Goal: Information Seeking & Learning: Learn about a topic

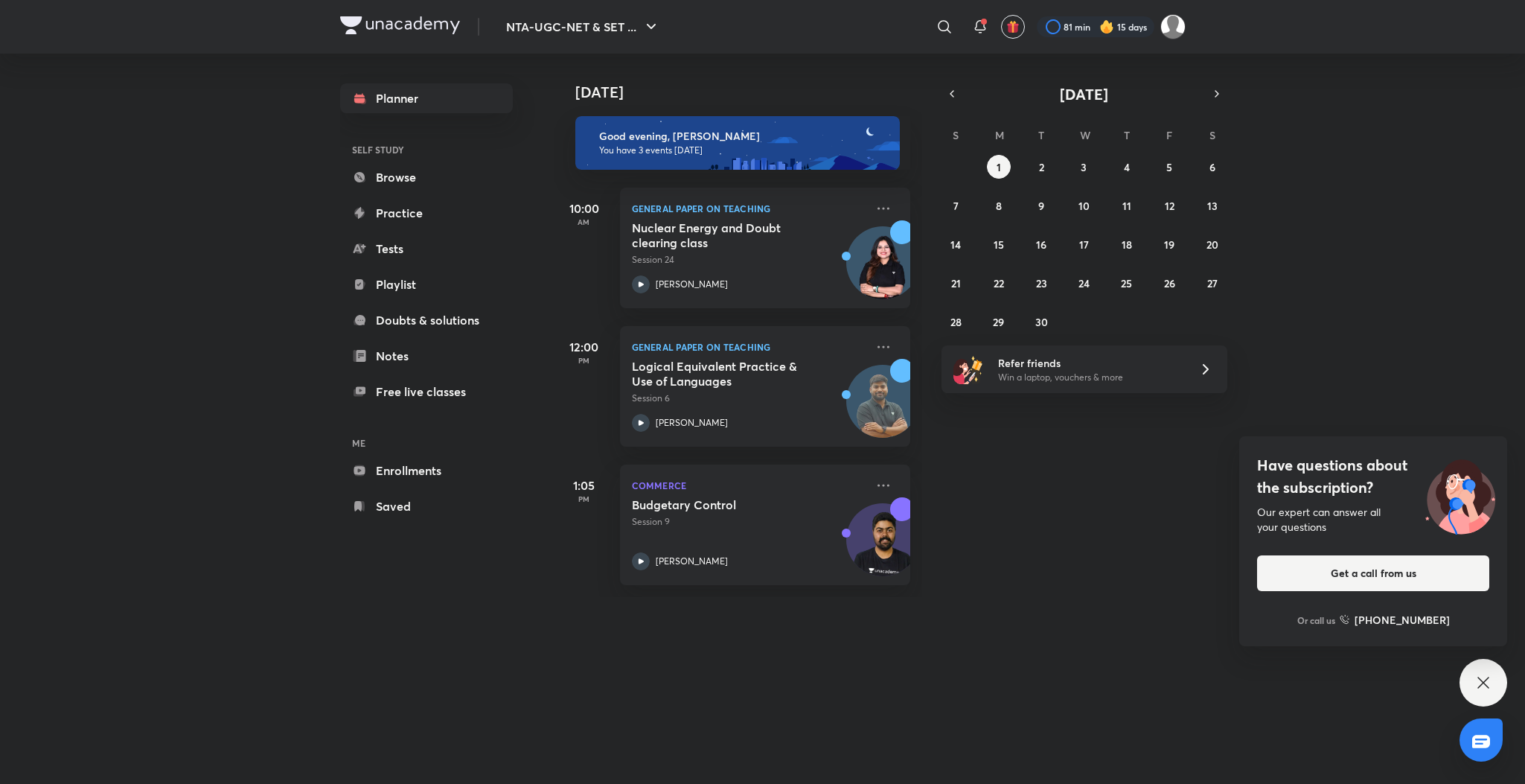
click at [1495, 681] on div "Have questions about the subscription? Our expert can answer all your questions…" at bounding box center [1483, 682] width 47 height 47
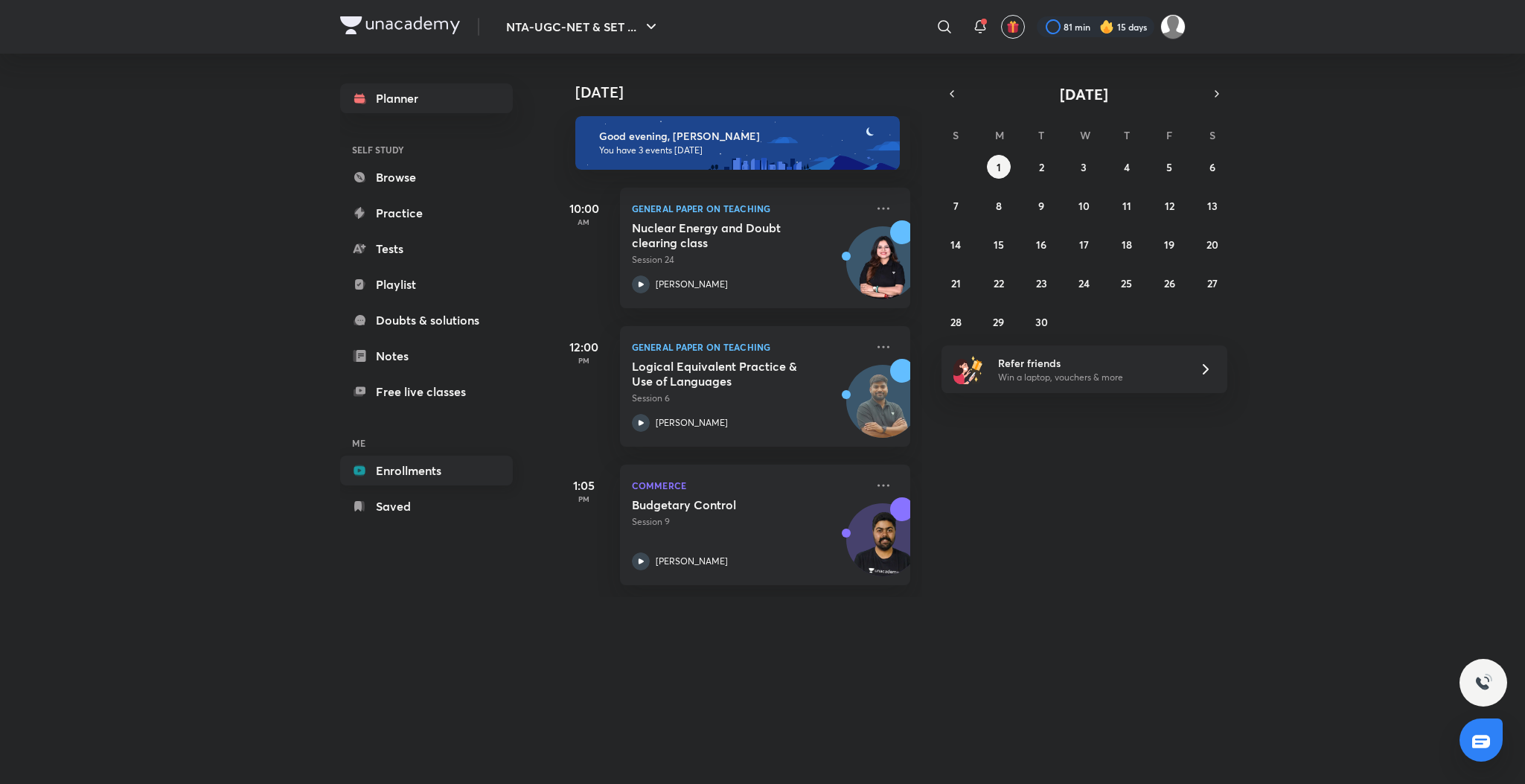
click at [390, 476] on link "Enrollments" at bounding box center [427, 470] width 173 height 29
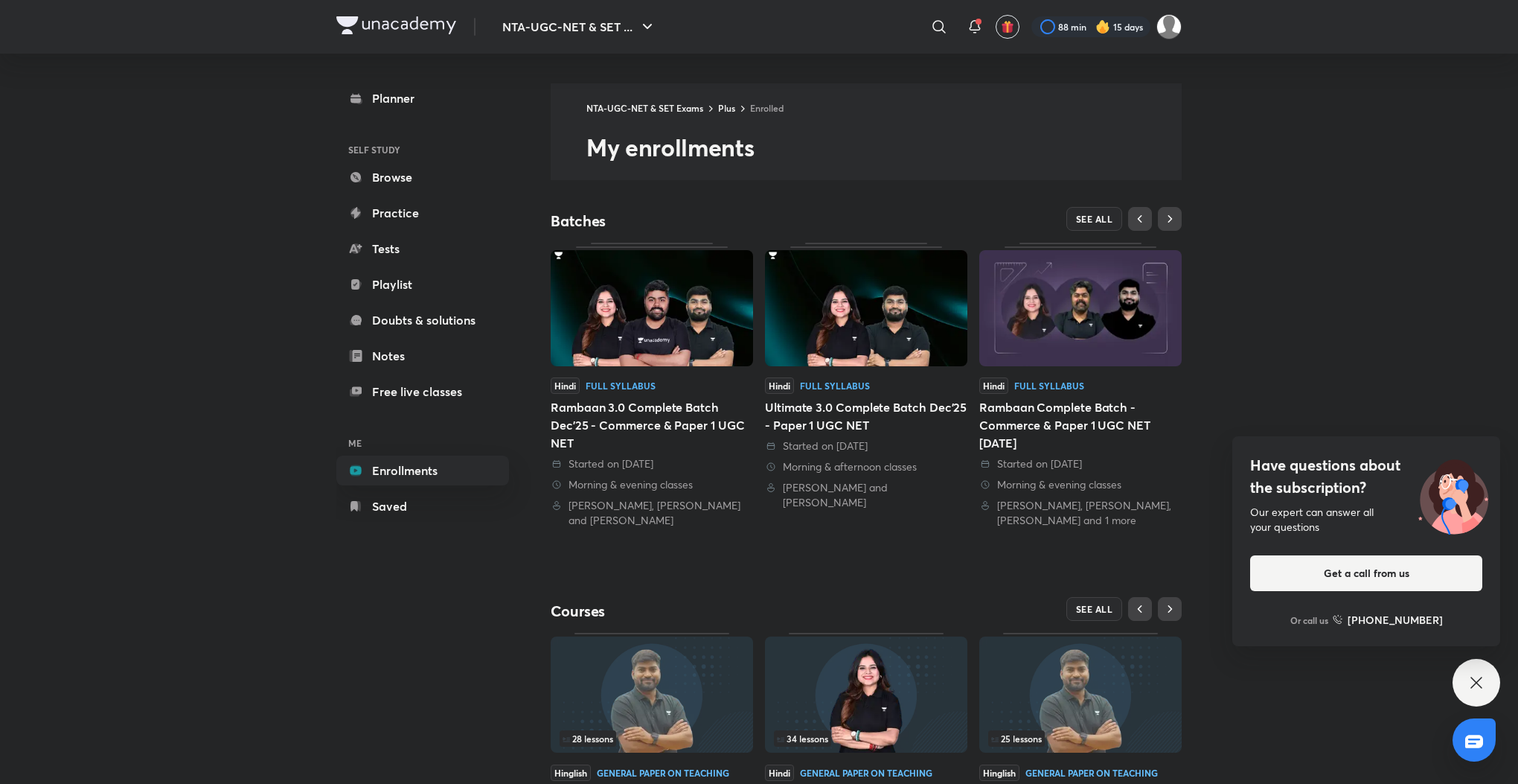
click at [1472, 688] on icon at bounding box center [1476, 682] width 18 height 18
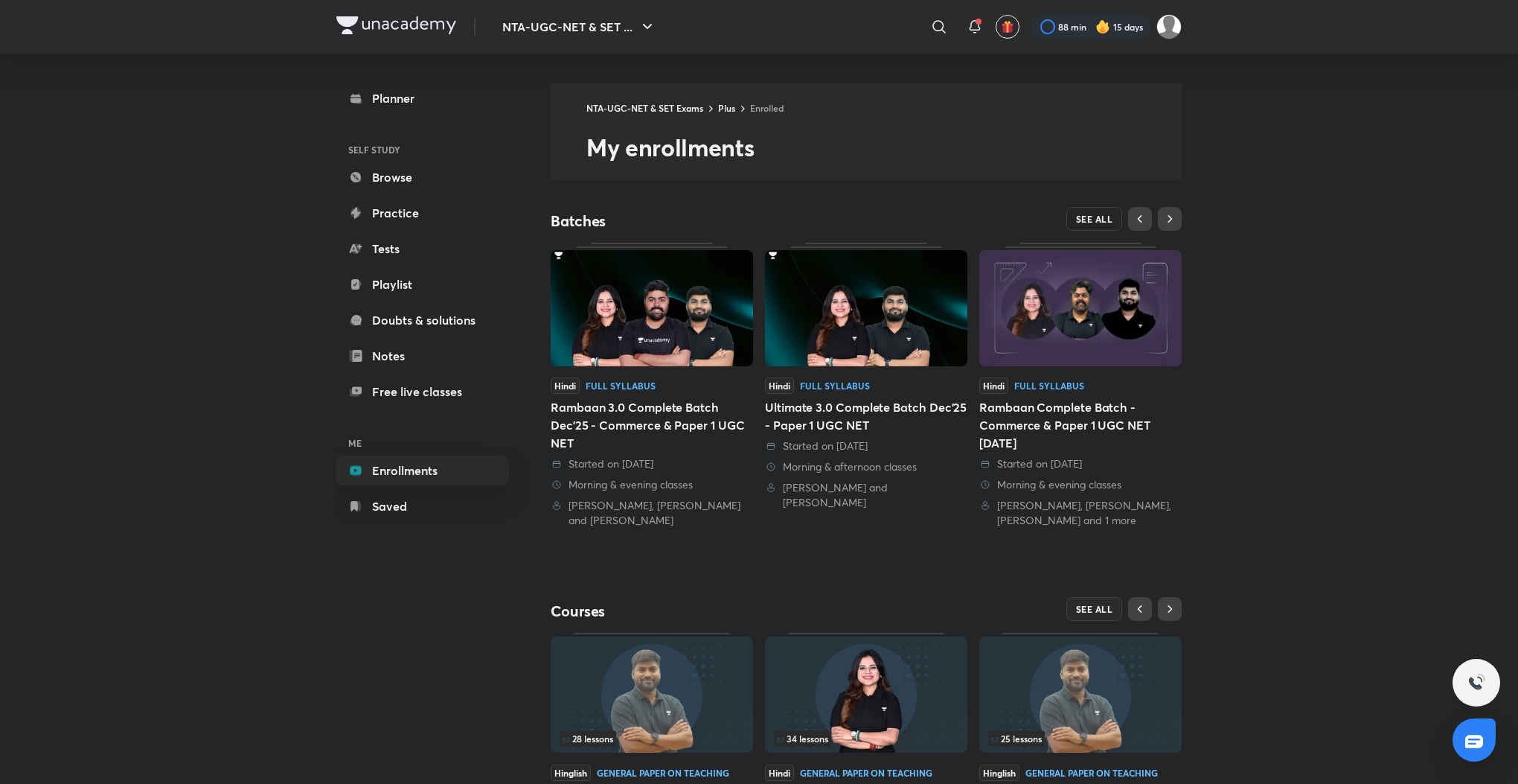
click at [1081, 225] on button "SEE ALL" at bounding box center [1095, 218] width 57 height 24
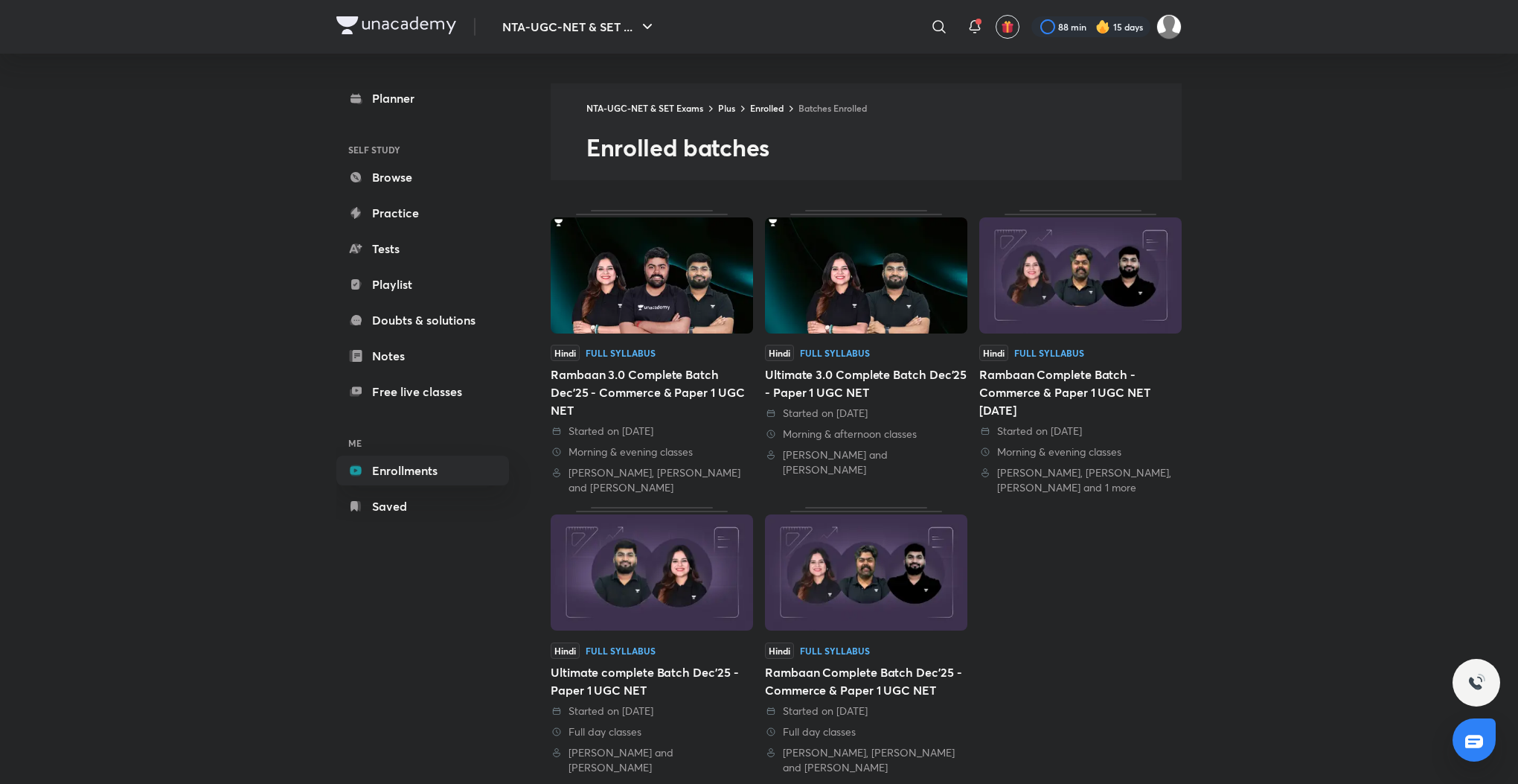
scroll to position [19, 0]
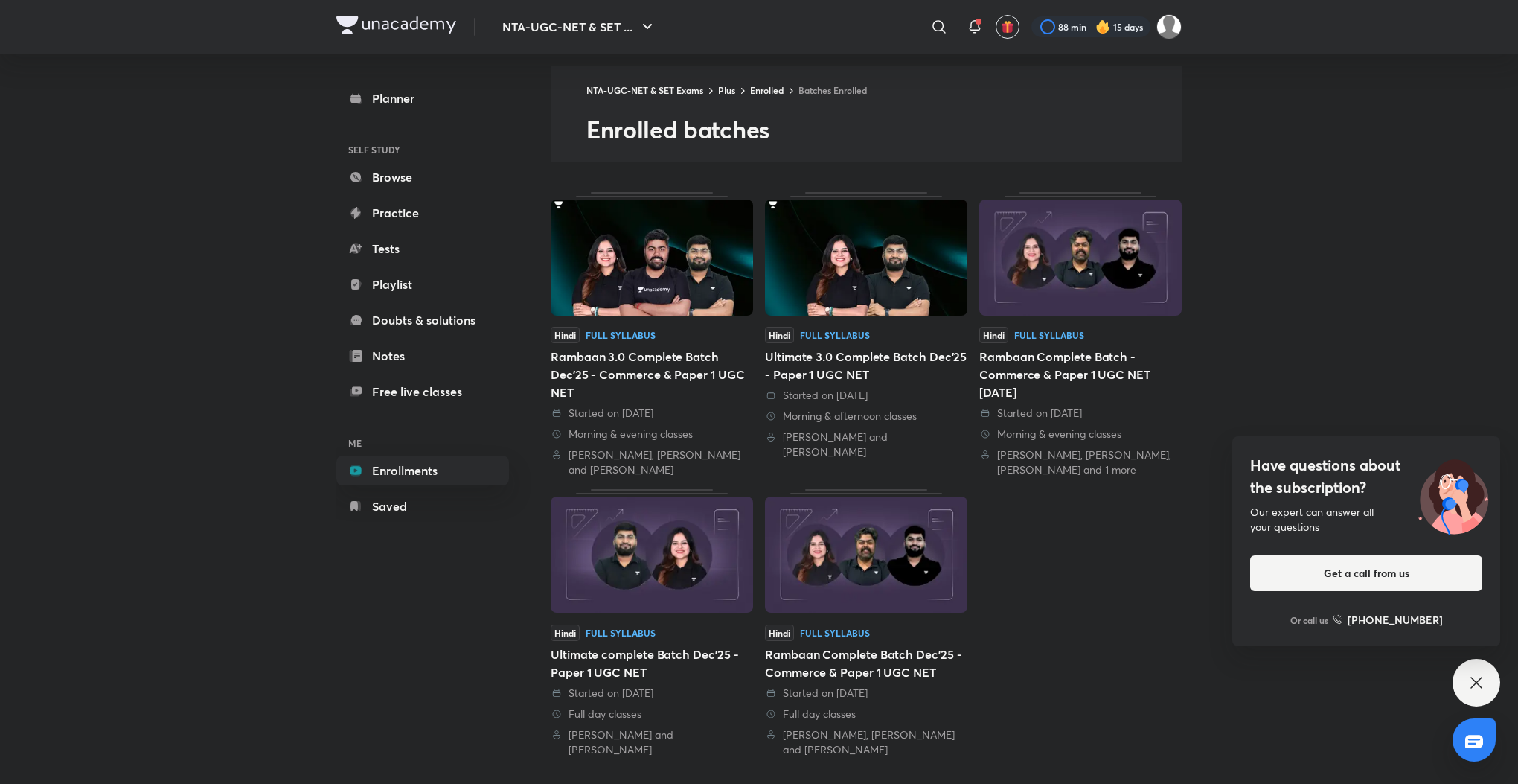
click at [1486, 672] on div "Have questions about the subscription? Our expert can answer all your questions…" at bounding box center [1476, 682] width 47 height 47
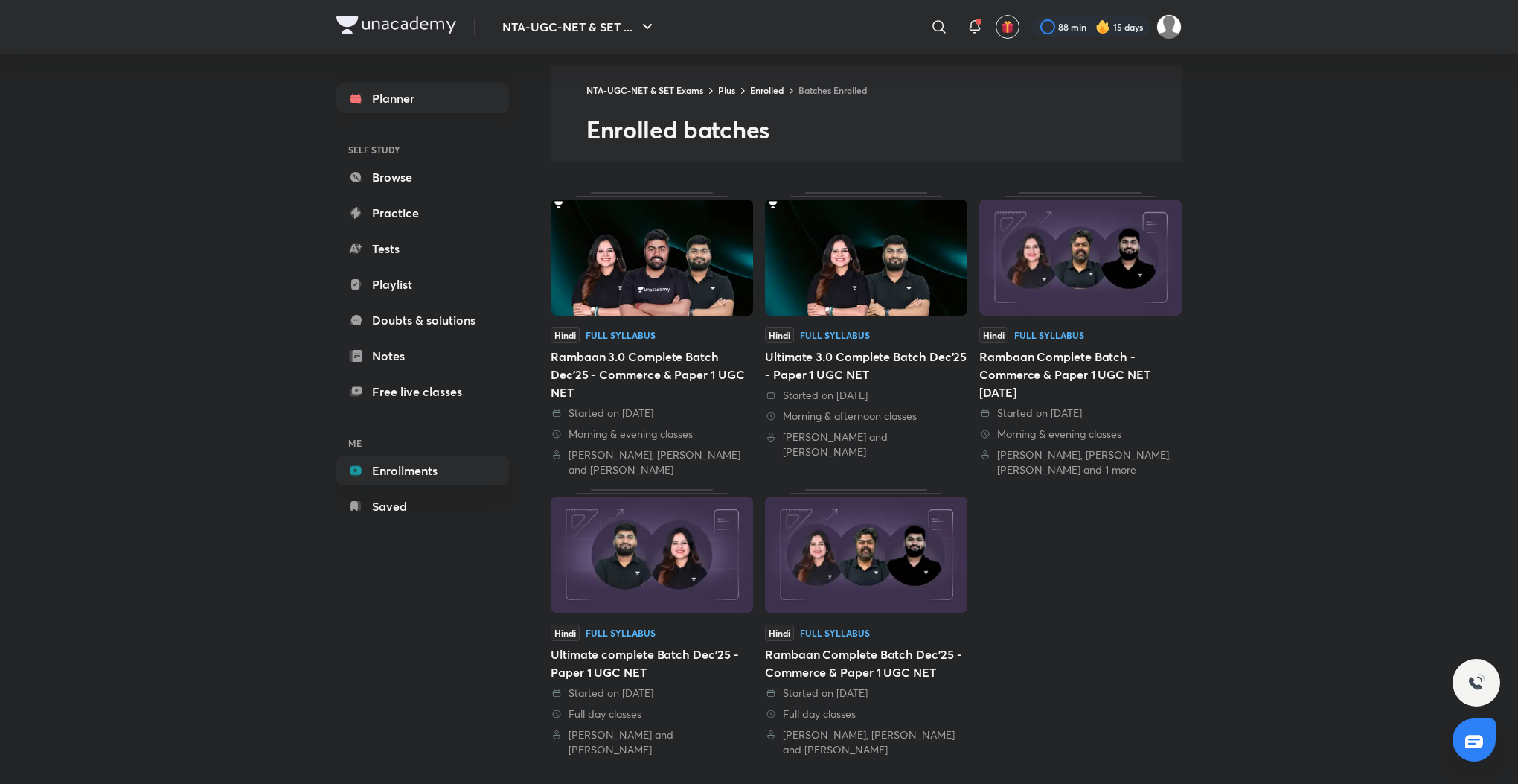
click at [389, 96] on link "Planner" at bounding box center [423, 97] width 173 height 29
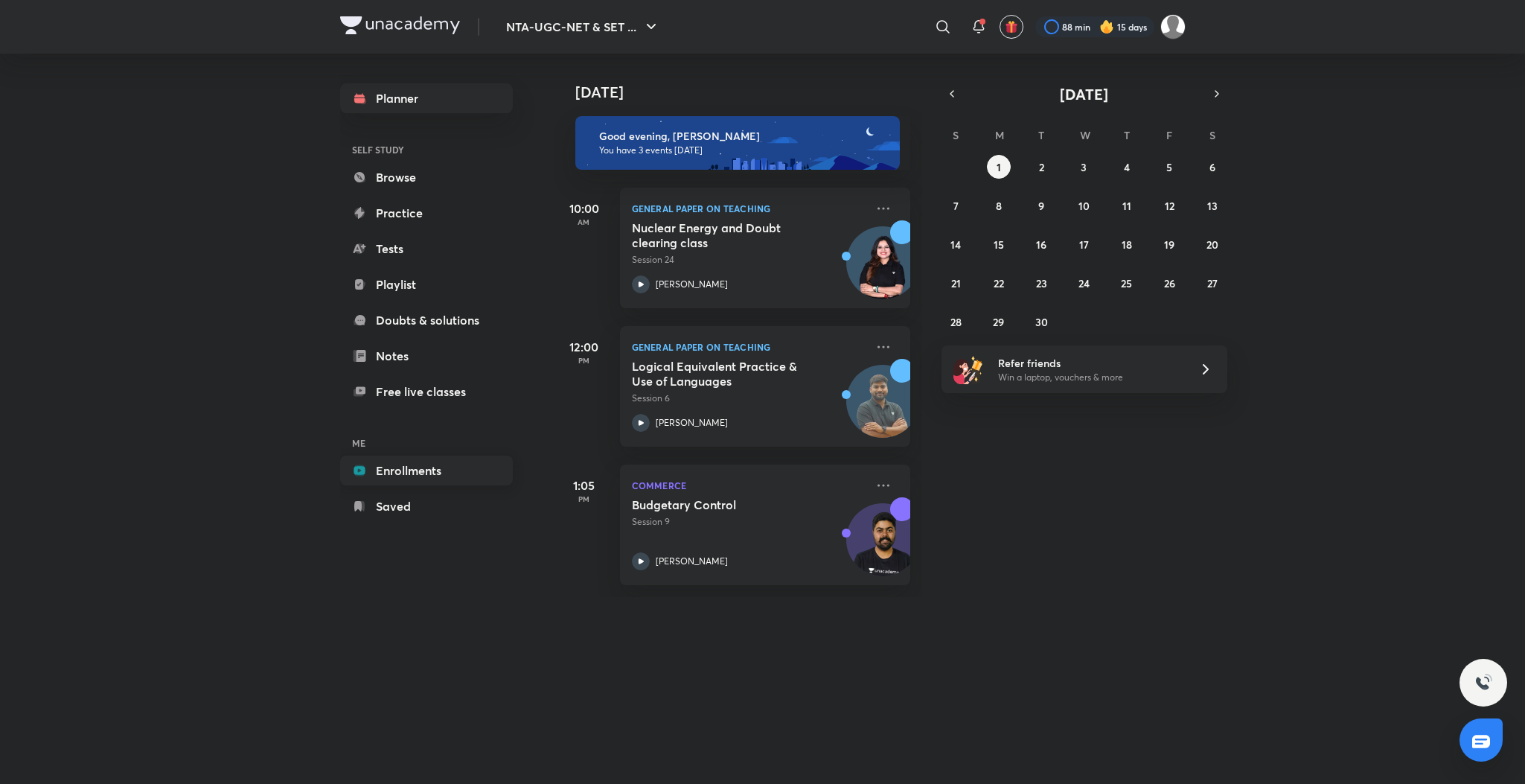
click at [431, 470] on link "Enrollments" at bounding box center [427, 470] width 173 height 29
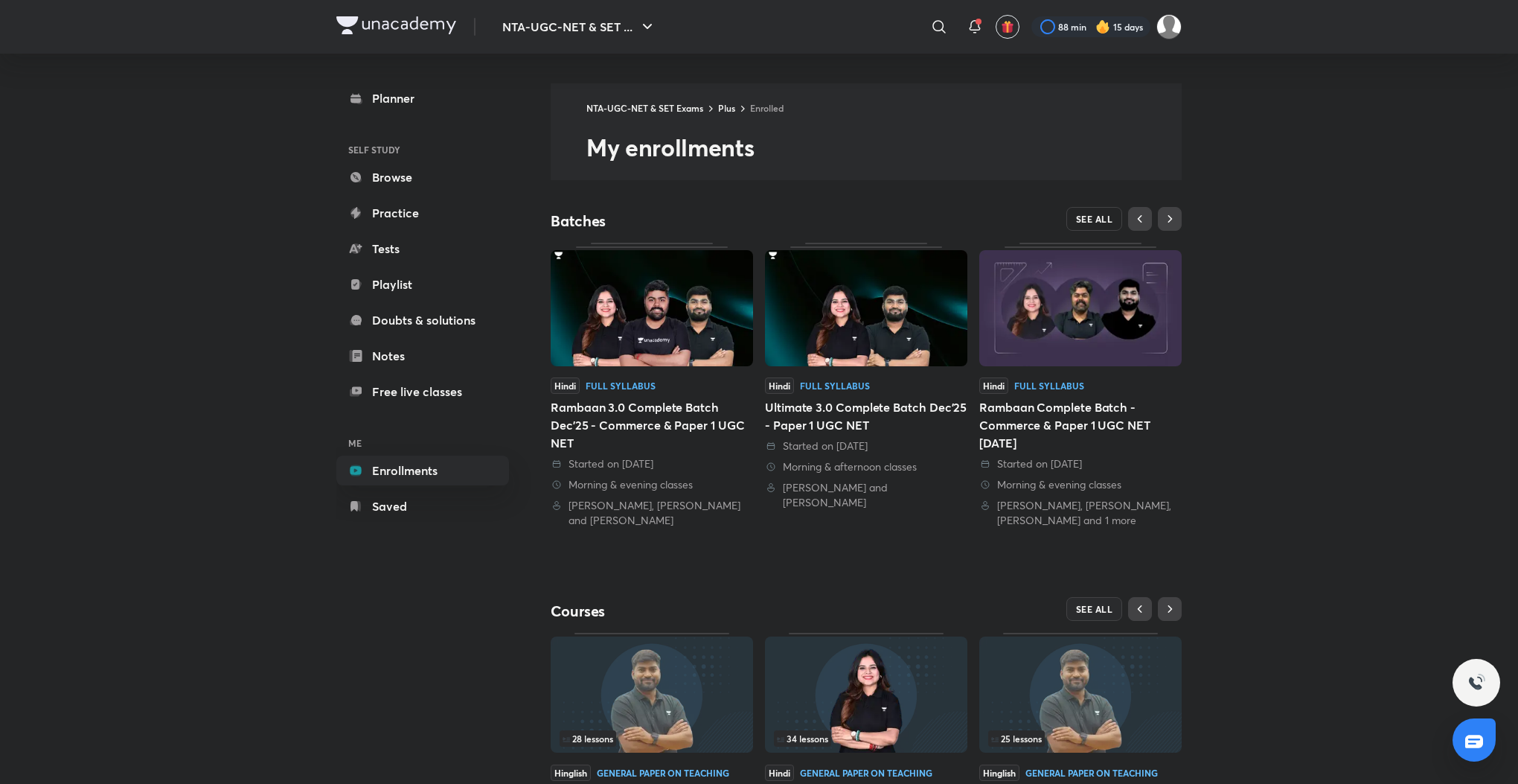
click at [1090, 217] on span "SEE ALL" at bounding box center [1094, 218] width 37 height 10
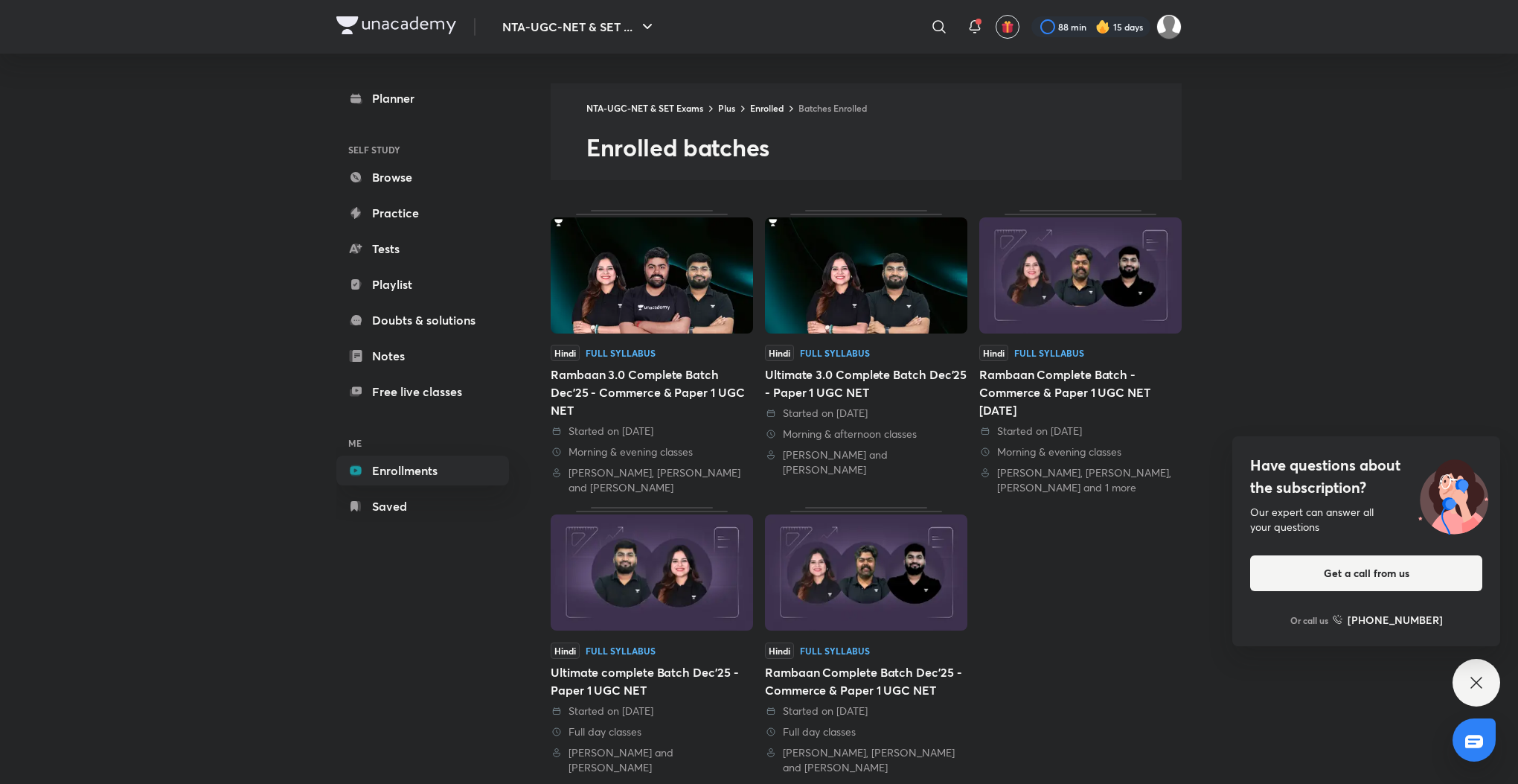
click at [1470, 681] on icon at bounding box center [1476, 682] width 18 height 18
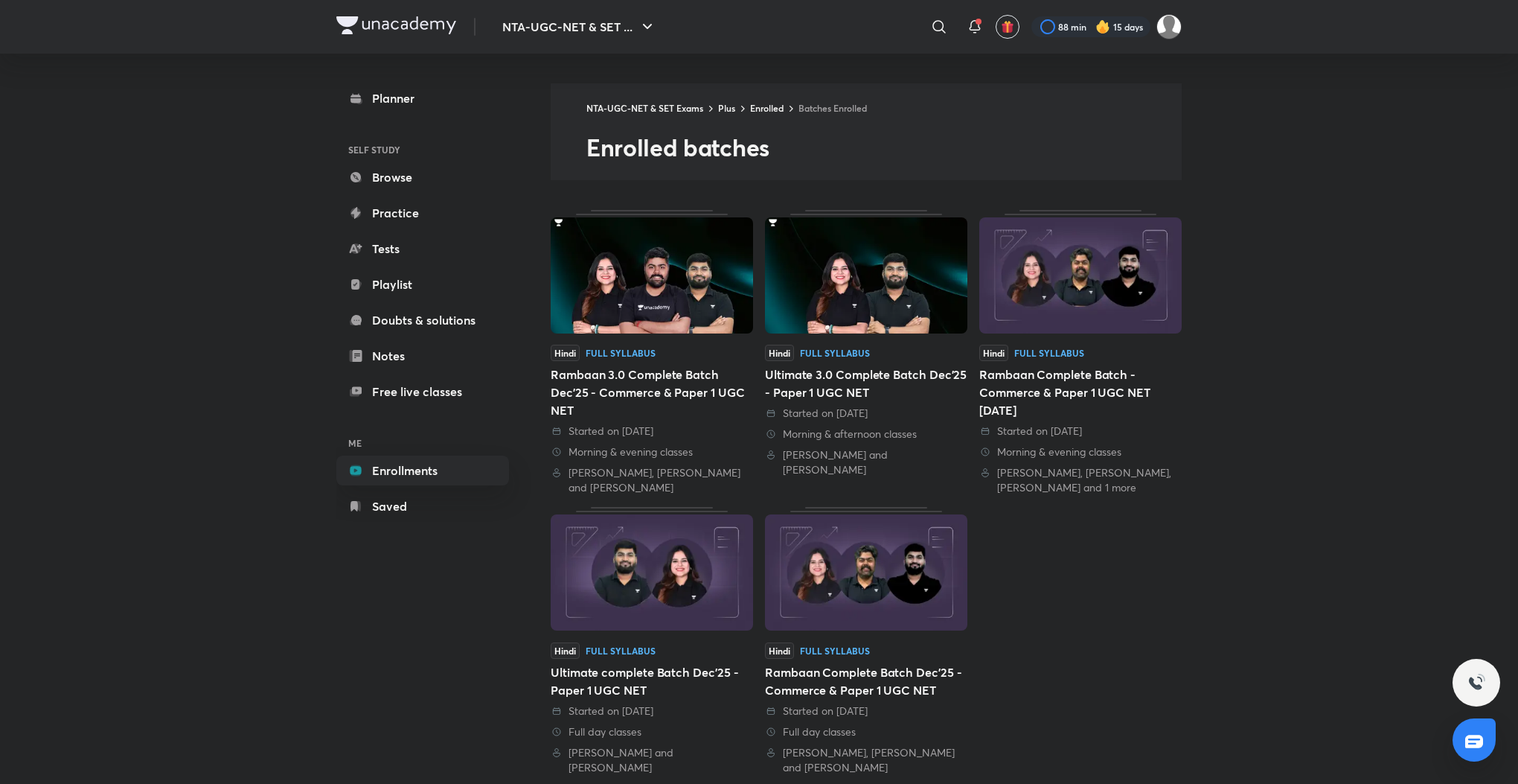
click at [679, 392] on div "Rambaan 3.0 Complete Batch Dec'25 - Commerce & Paper 1 UGC NET" at bounding box center [652, 392] width 202 height 54
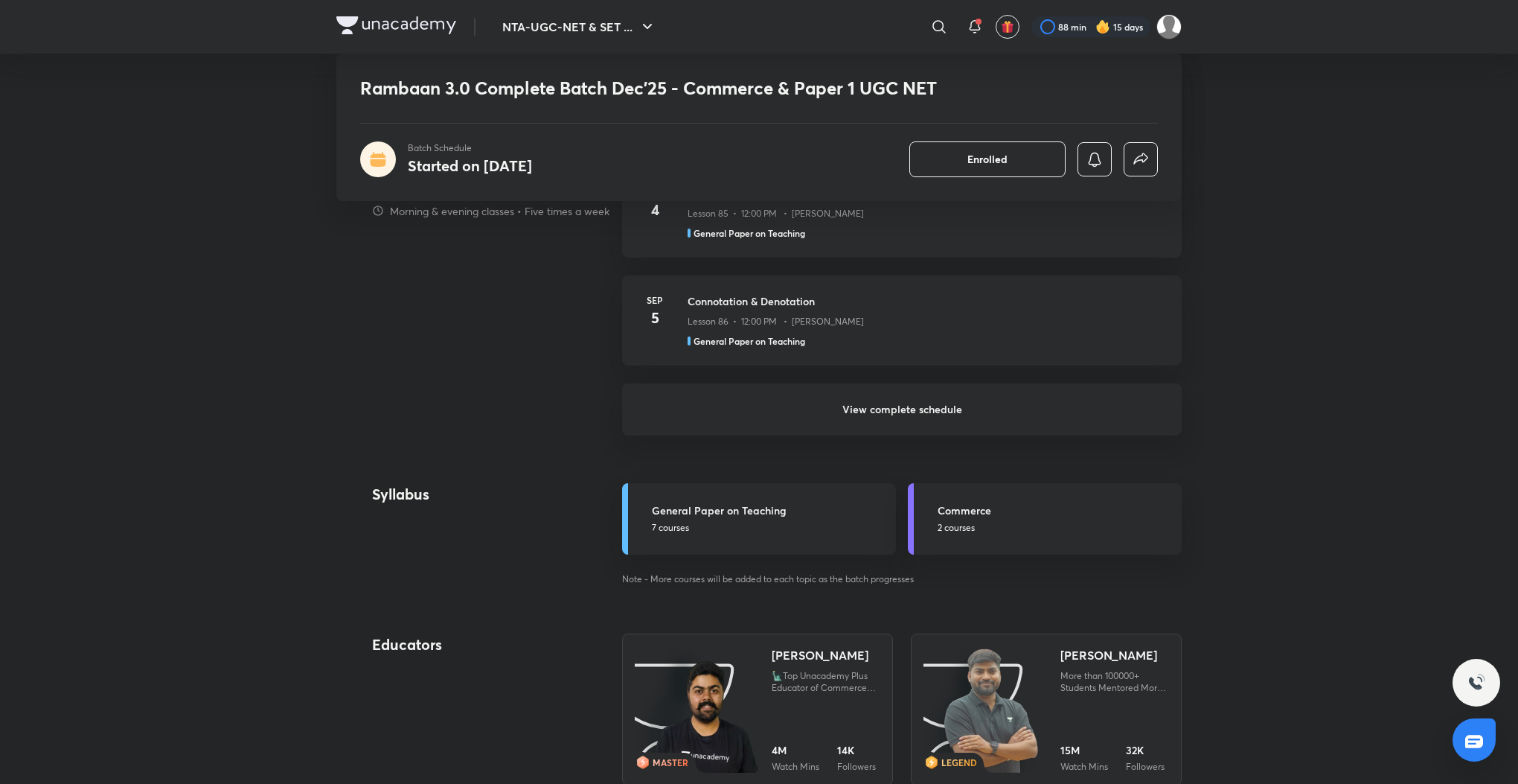
scroll to position [1295, 0]
click at [953, 514] on h5 "Commerce" at bounding box center [1055, 513] width 236 height 16
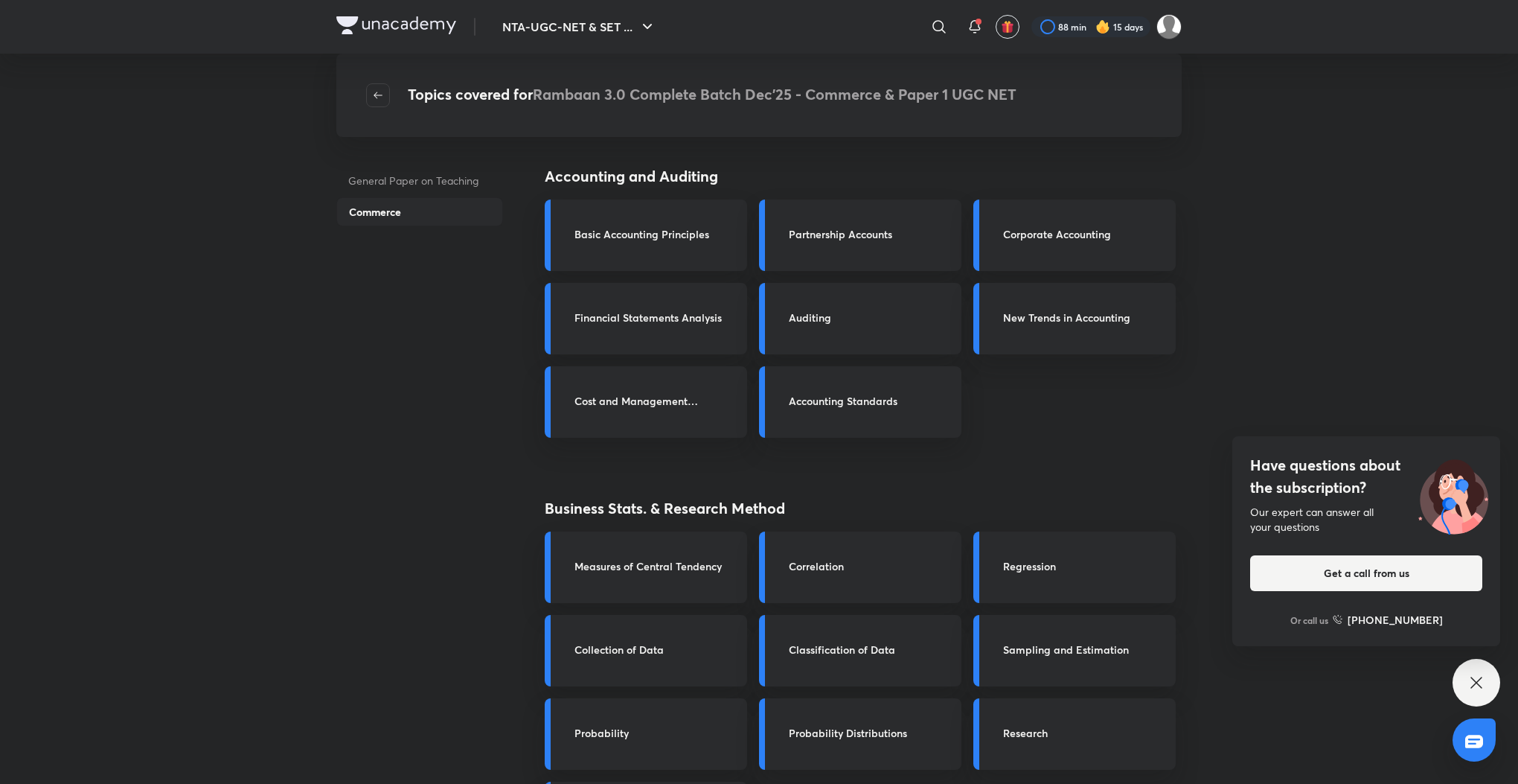
click at [1472, 702] on div "Have questions about the subscription? Our expert can answer all your questions…" at bounding box center [1476, 682] width 47 height 47
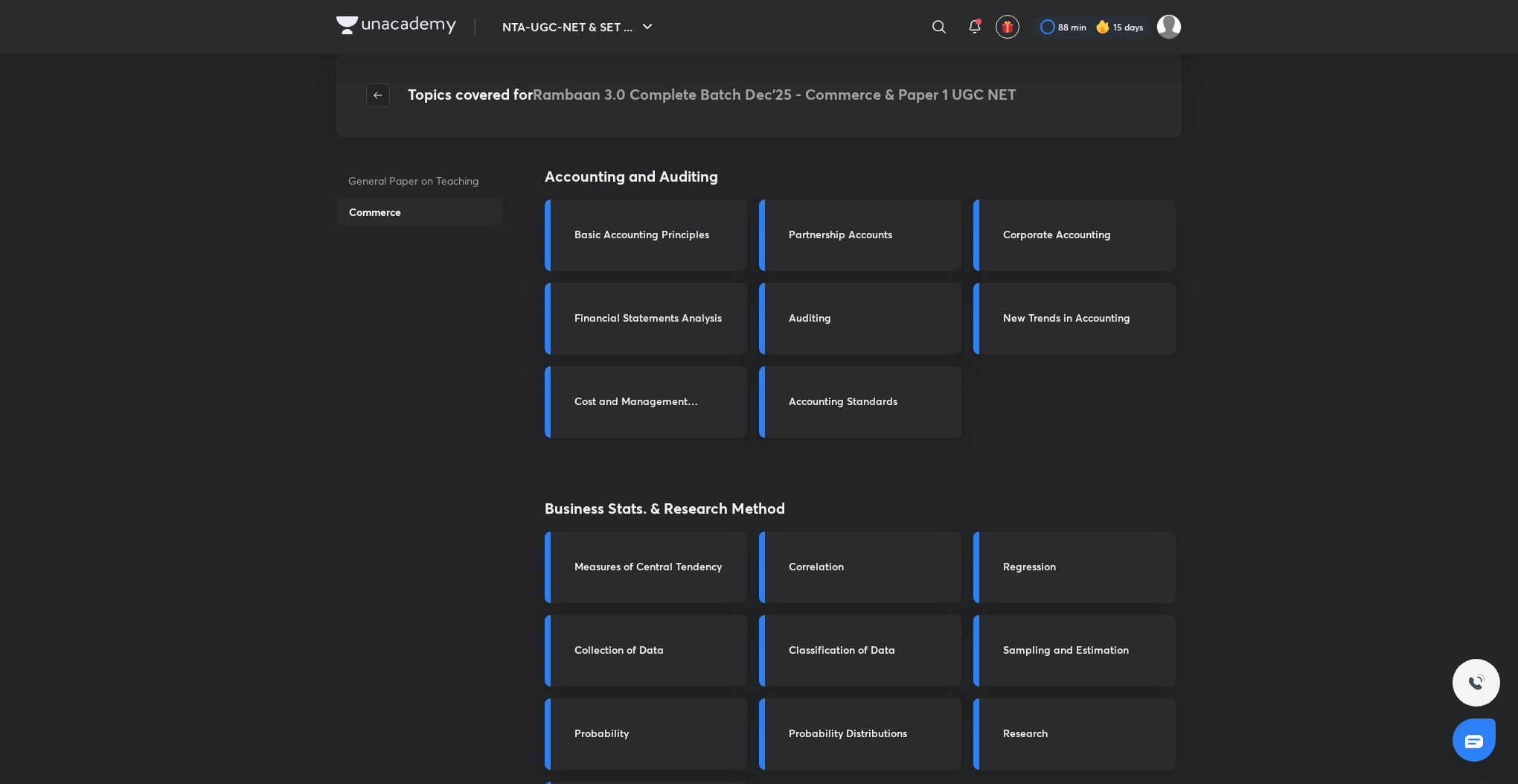
click at [384, 90] on span "button" at bounding box center [378, 95] width 23 height 12
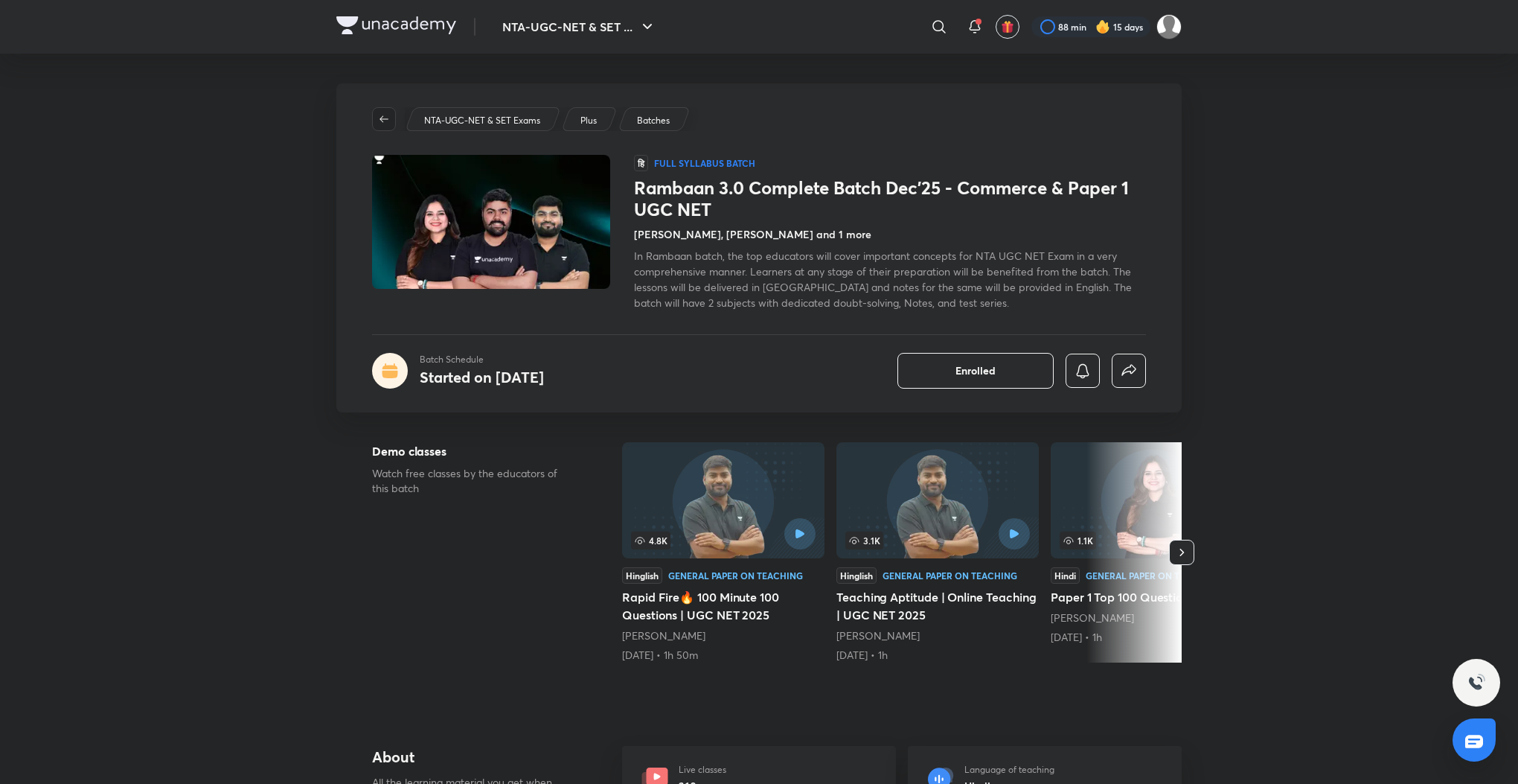
click at [379, 116] on icon "button" at bounding box center [384, 119] width 12 height 12
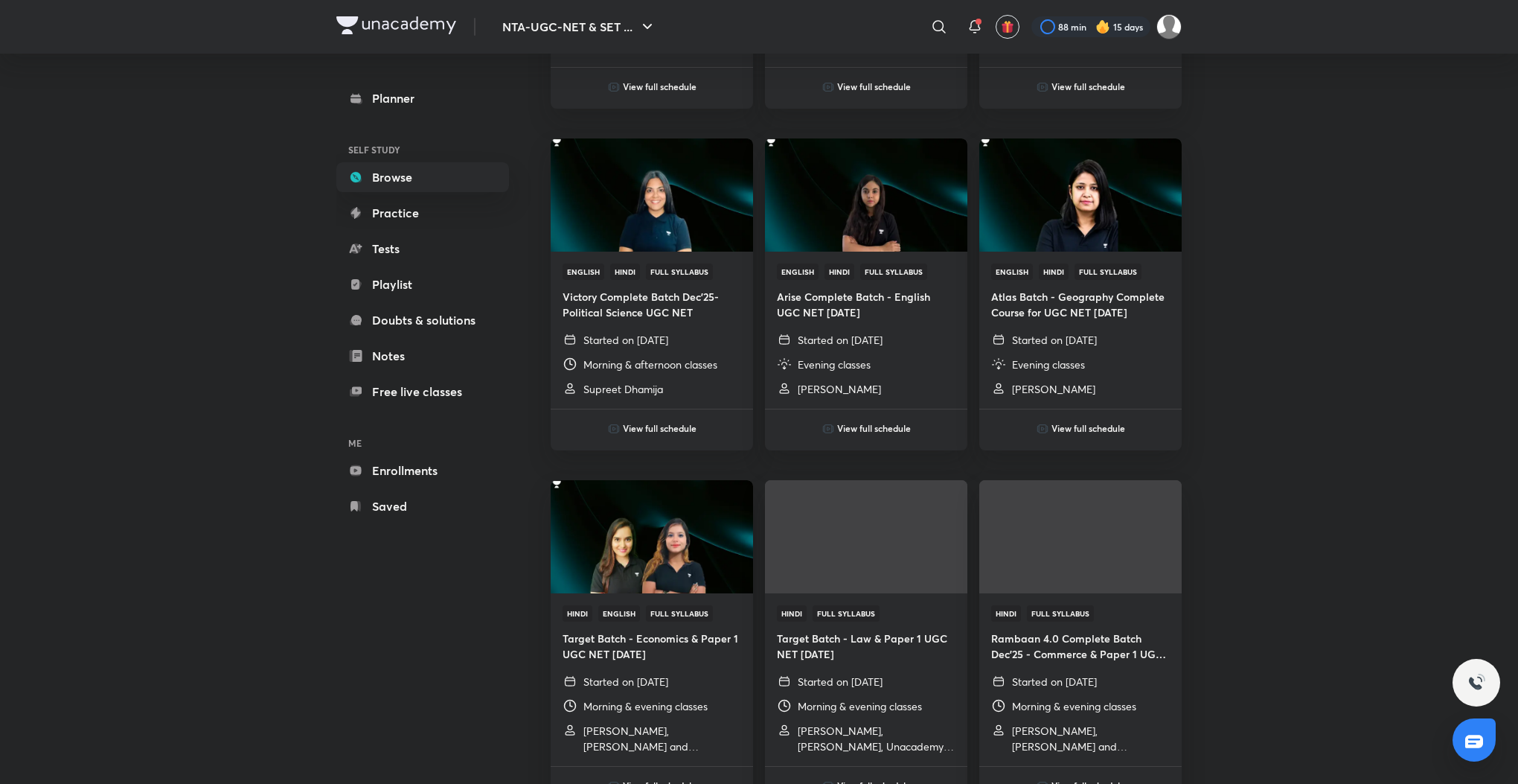
scroll to position [983, 0]
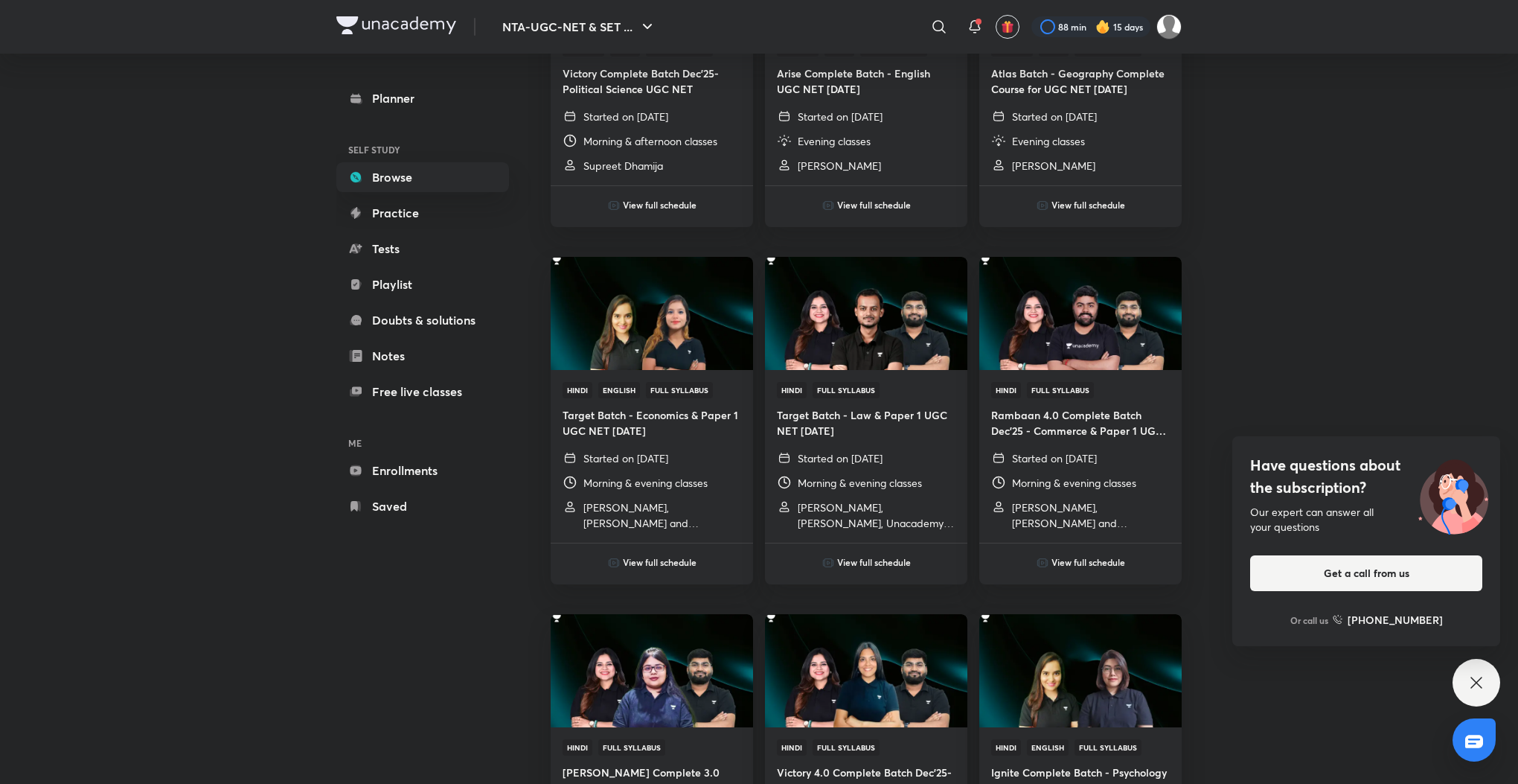
click at [1472, 688] on icon at bounding box center [1476, 682] width 18 height 18
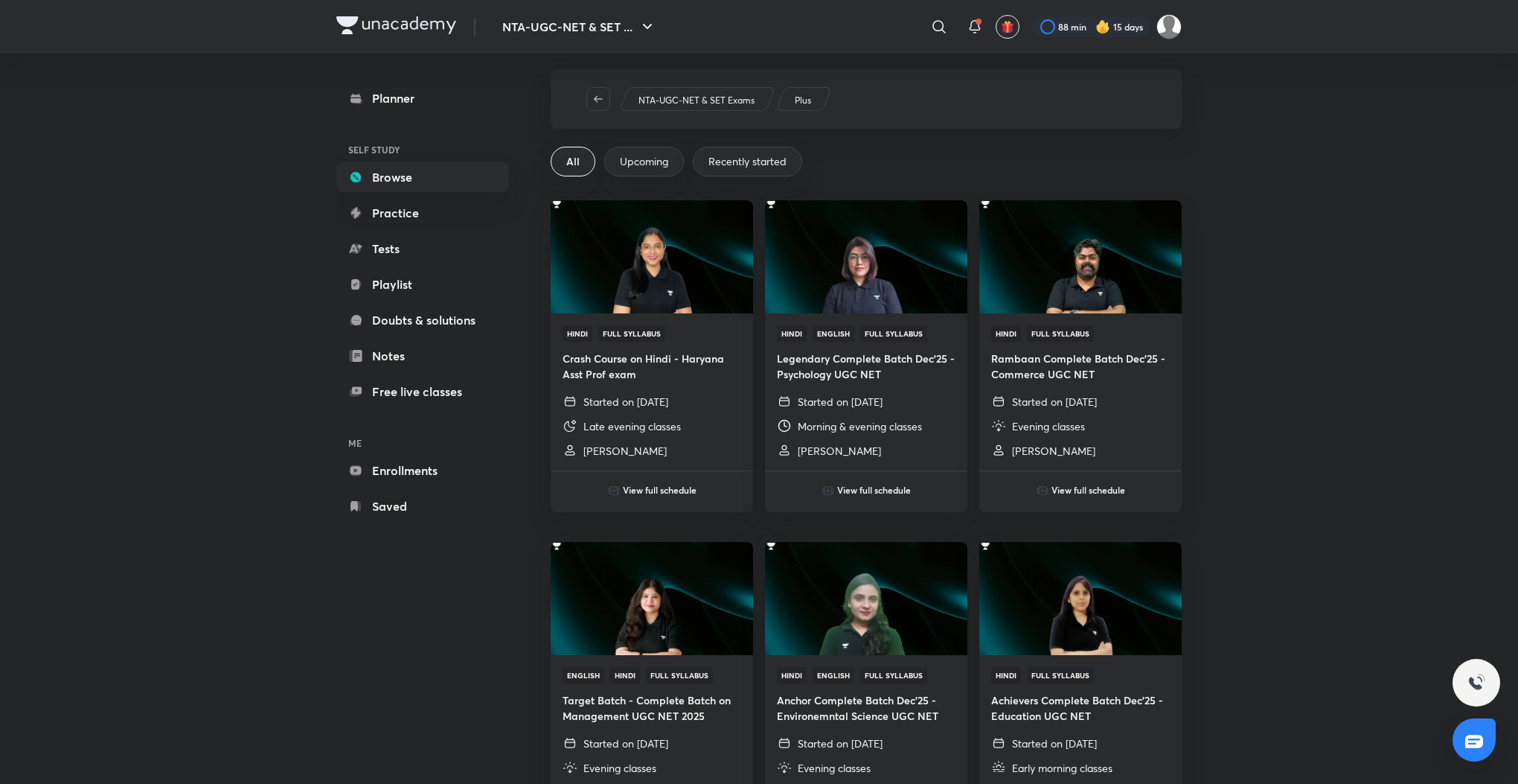
scroll to position [0, 0]
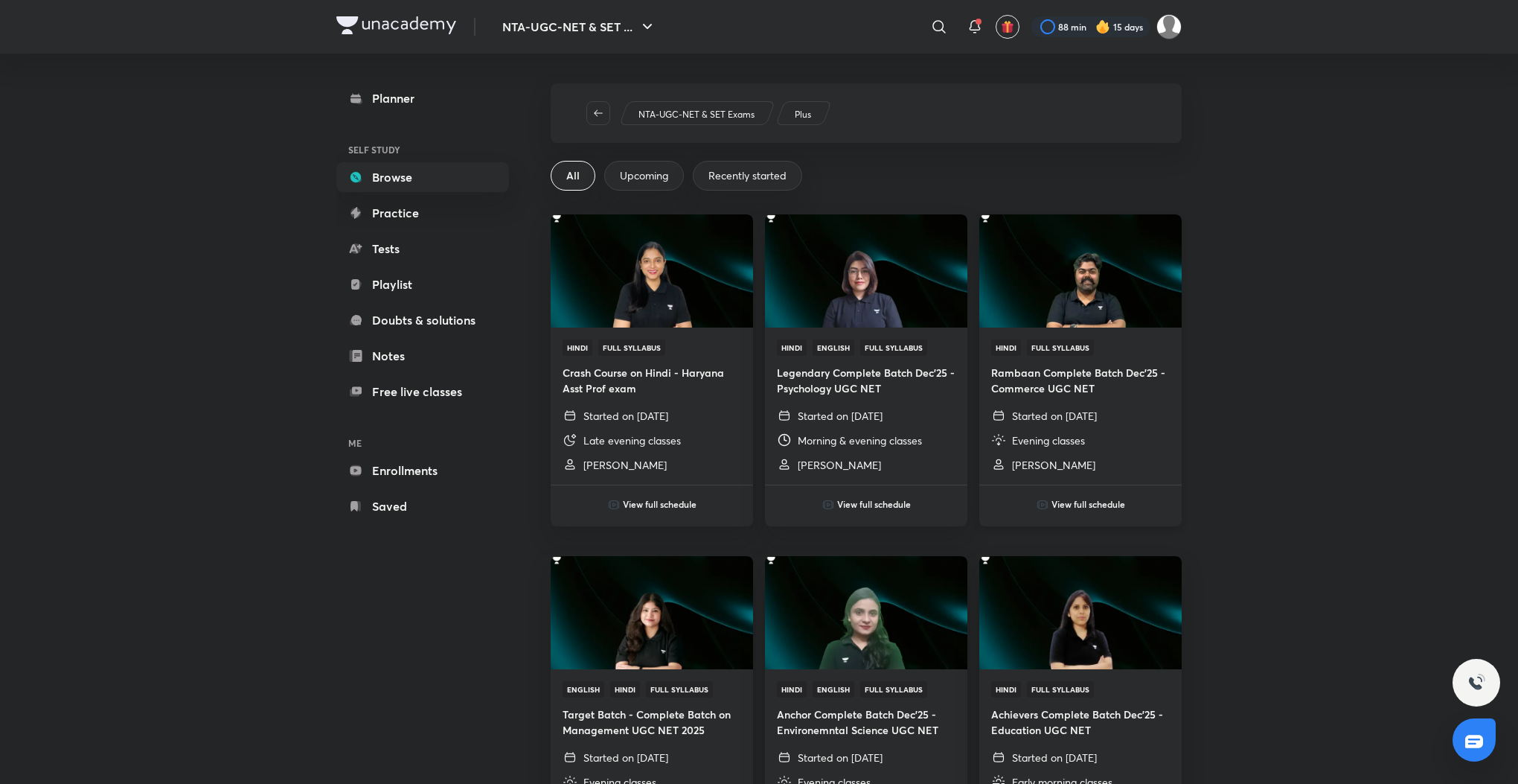
click at [1072, 503] on h6 "View full schedule" at bounding box center [1089, 504] width 74 height 13
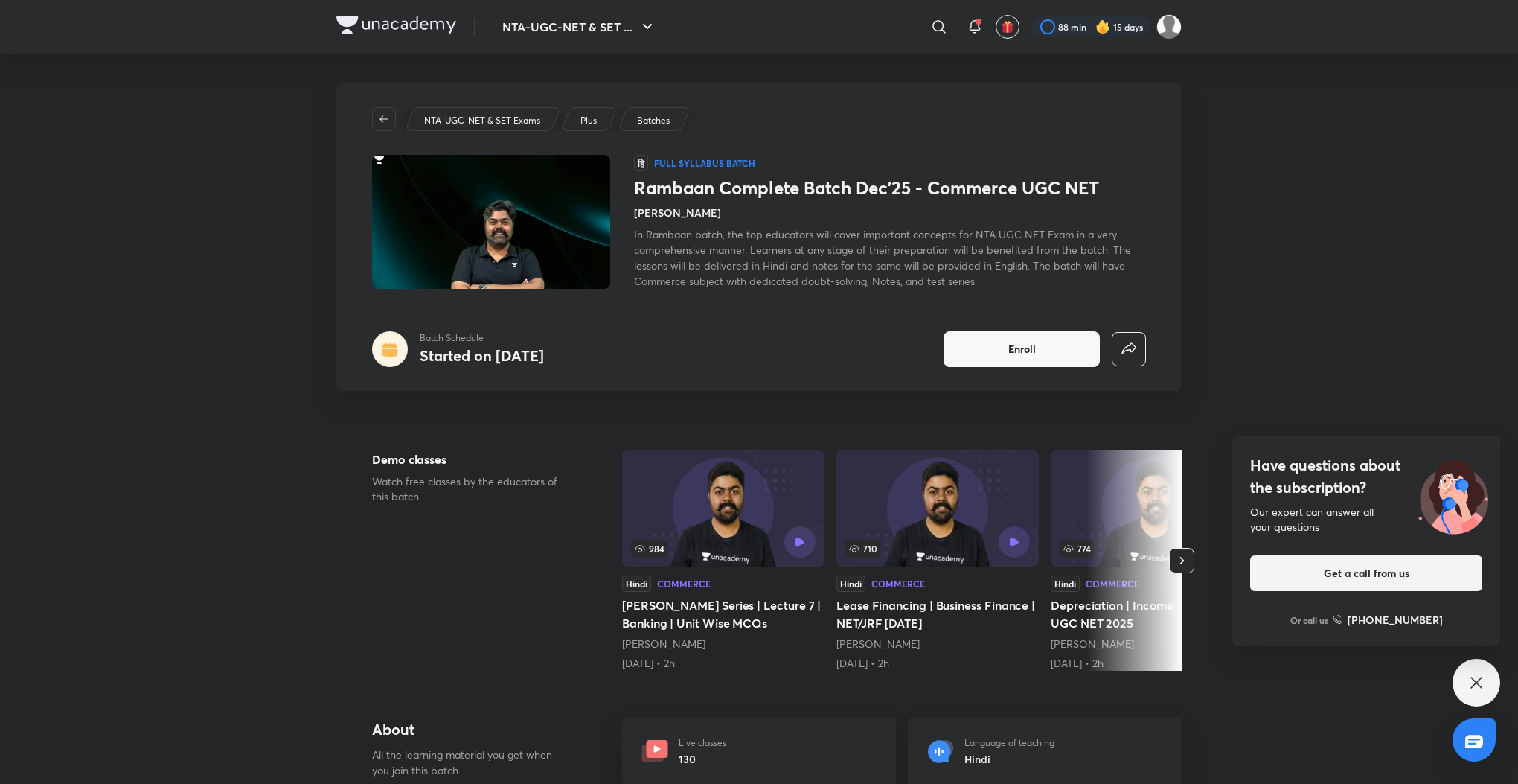
click at [1475, 693] on div "Have questions about the subscription? Our expert can answer all your questions…" at bounding box center [1476, 682] width 47 height 47
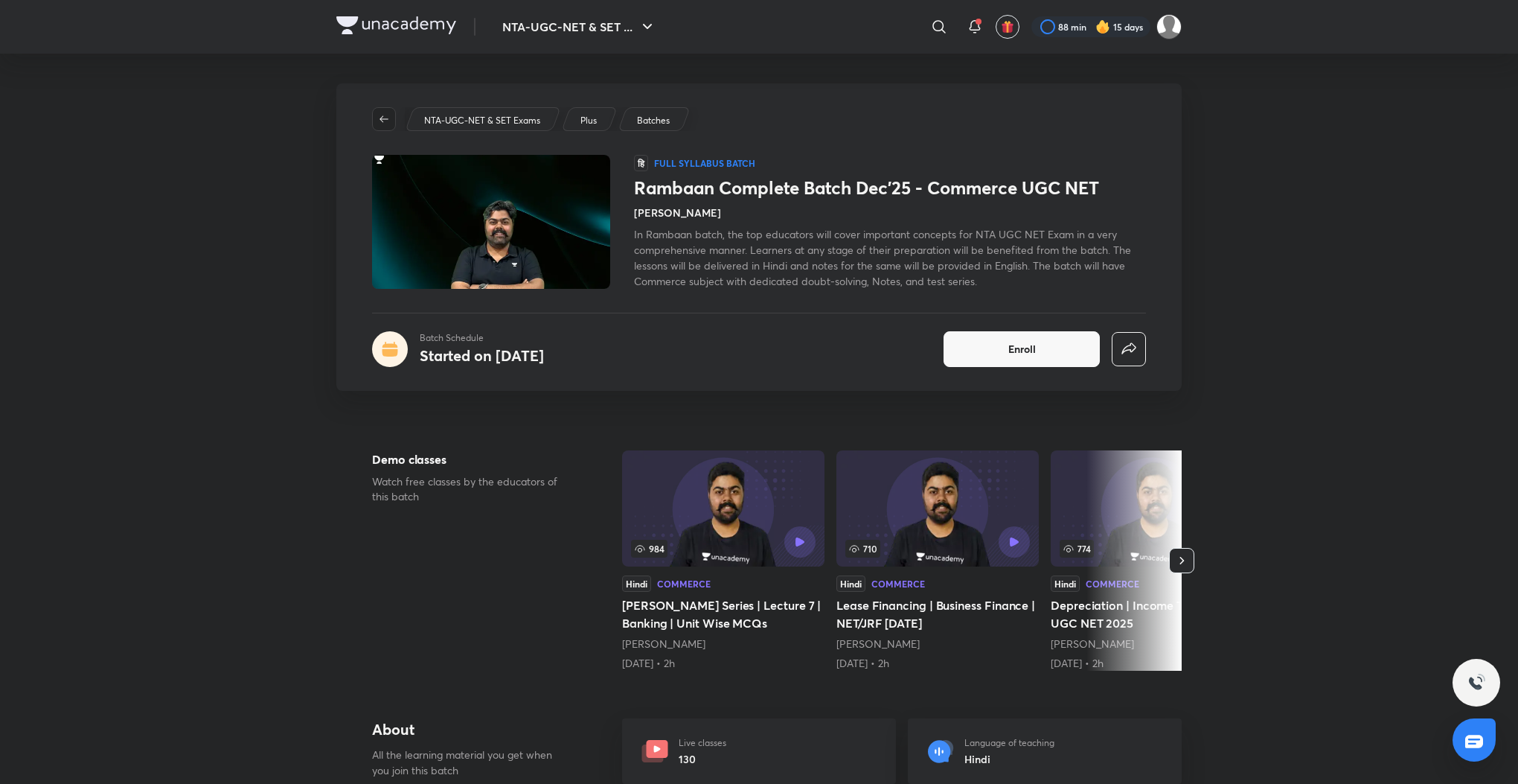
click at [384, 119] on icon "button" at bounding box center [384, 119] width 12 height 12
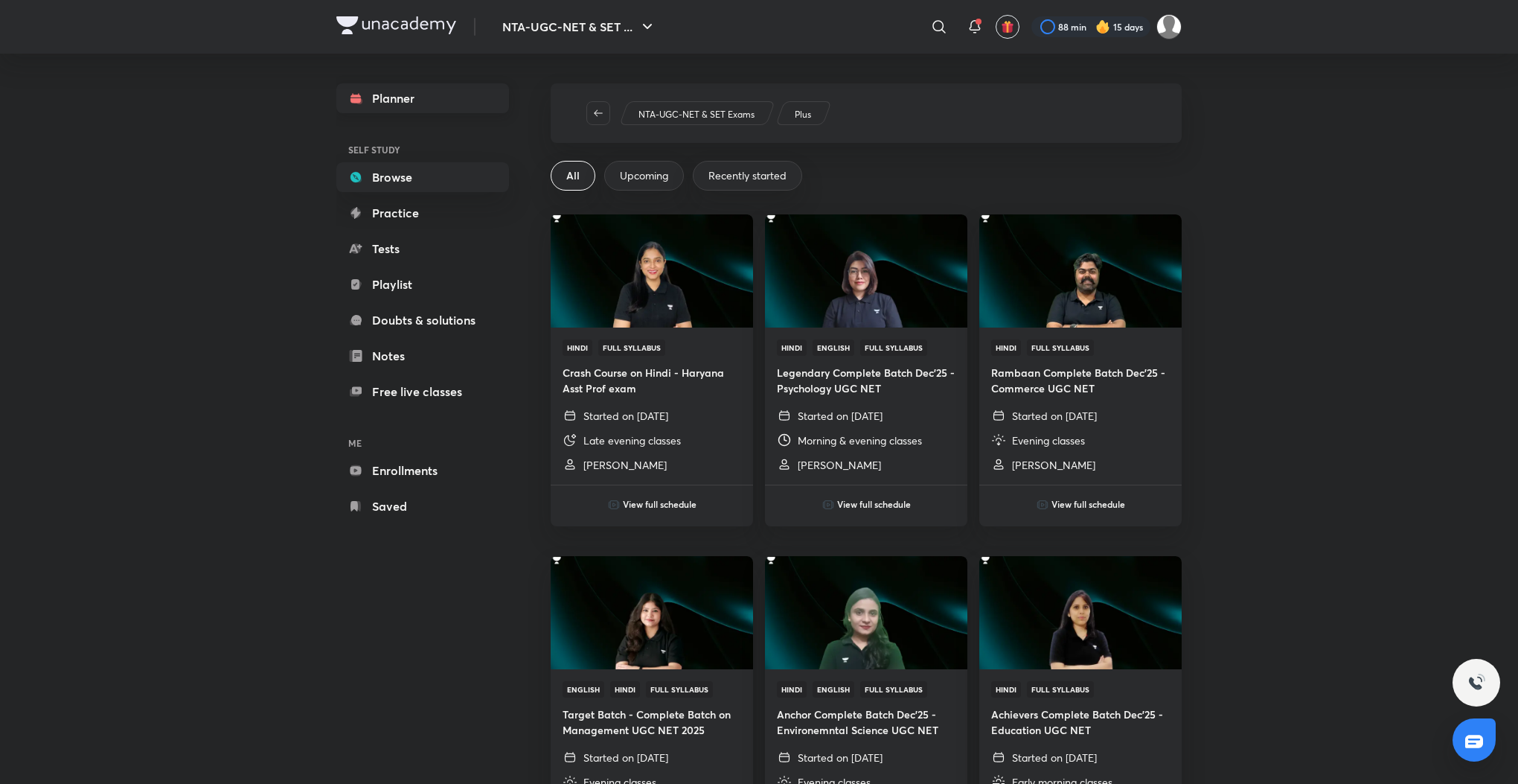
click at [386, 107] on link "Planner" at bounding box center [423, 97] width 173 height 29
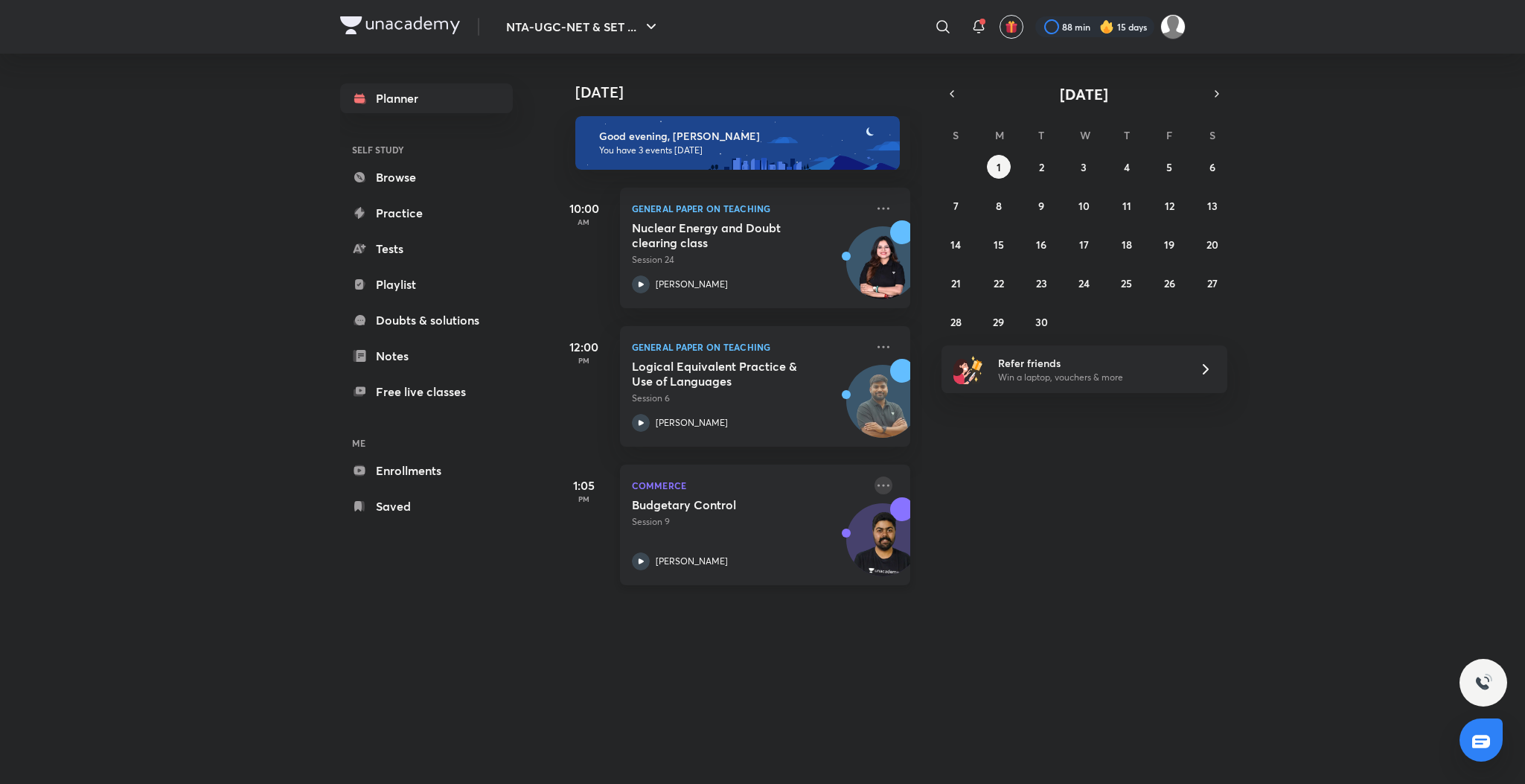
click at [875, 482] on icon at bounding box center [884, 485] width 18 height 18
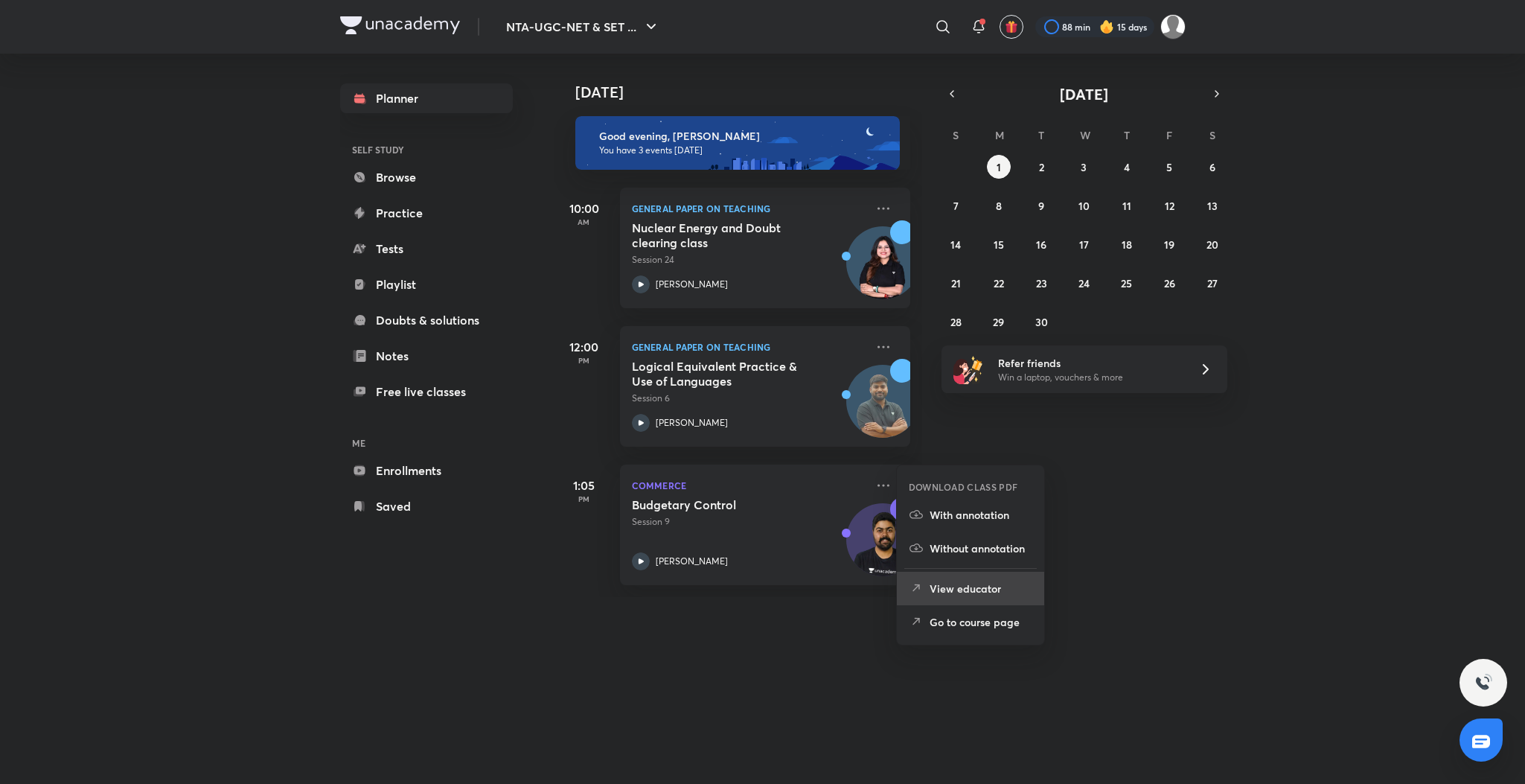
click at [932, 595] on p "View educator" at bounding box center [981, 588] width 103 height 16
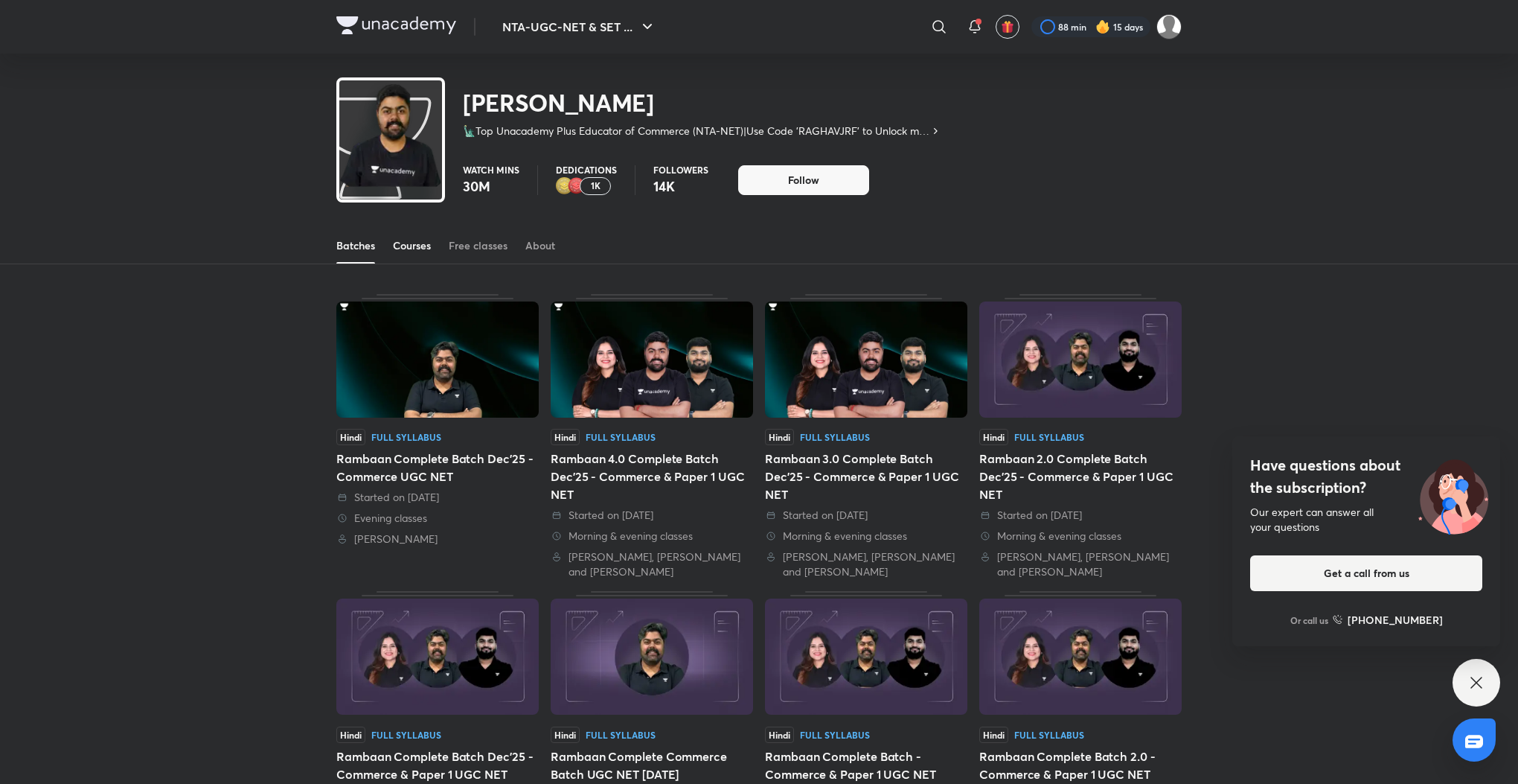
click at [402, 250] on div "Courses" at bounding box center [411, 246] width 38 height 15
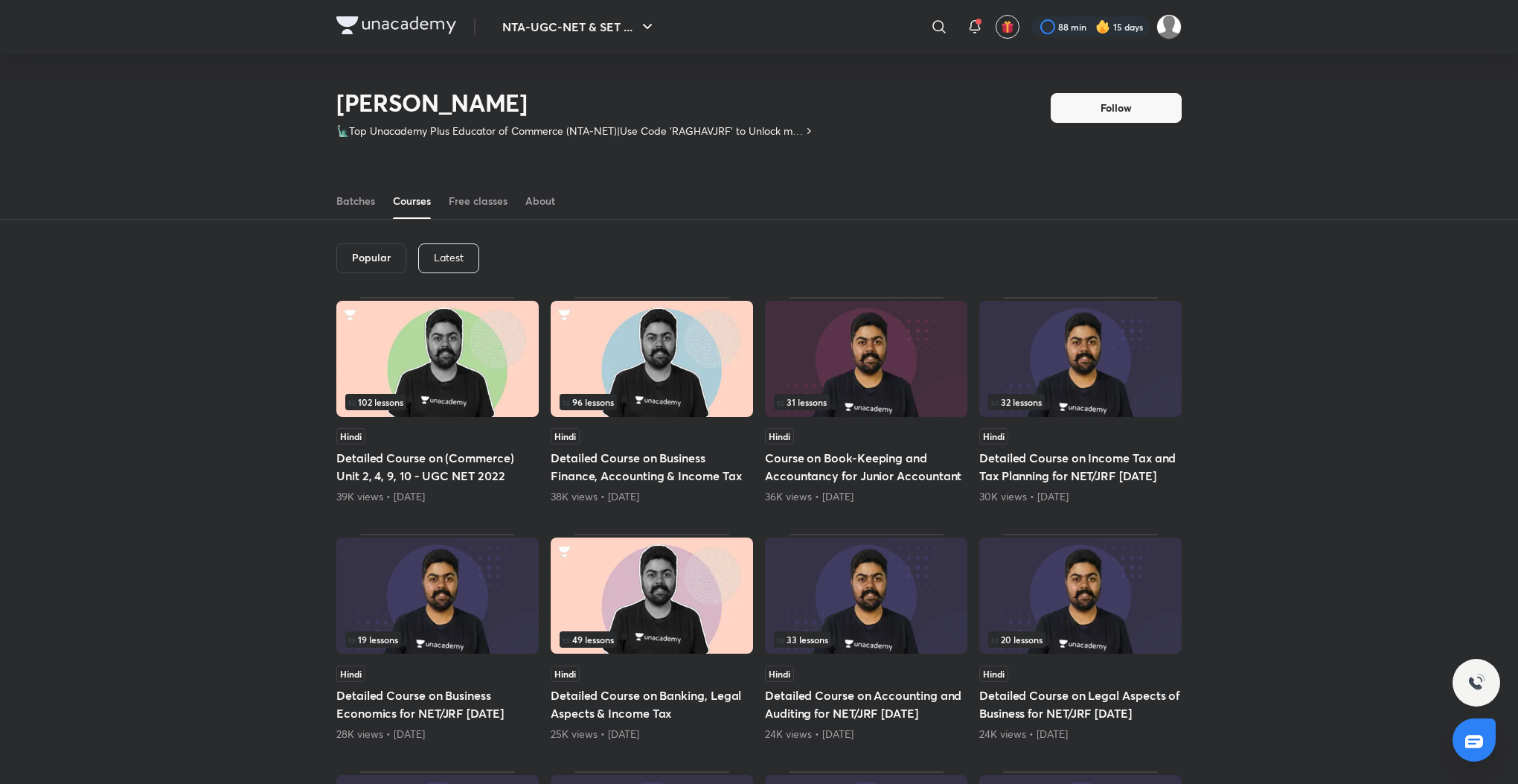
scroll to position [64, 0]
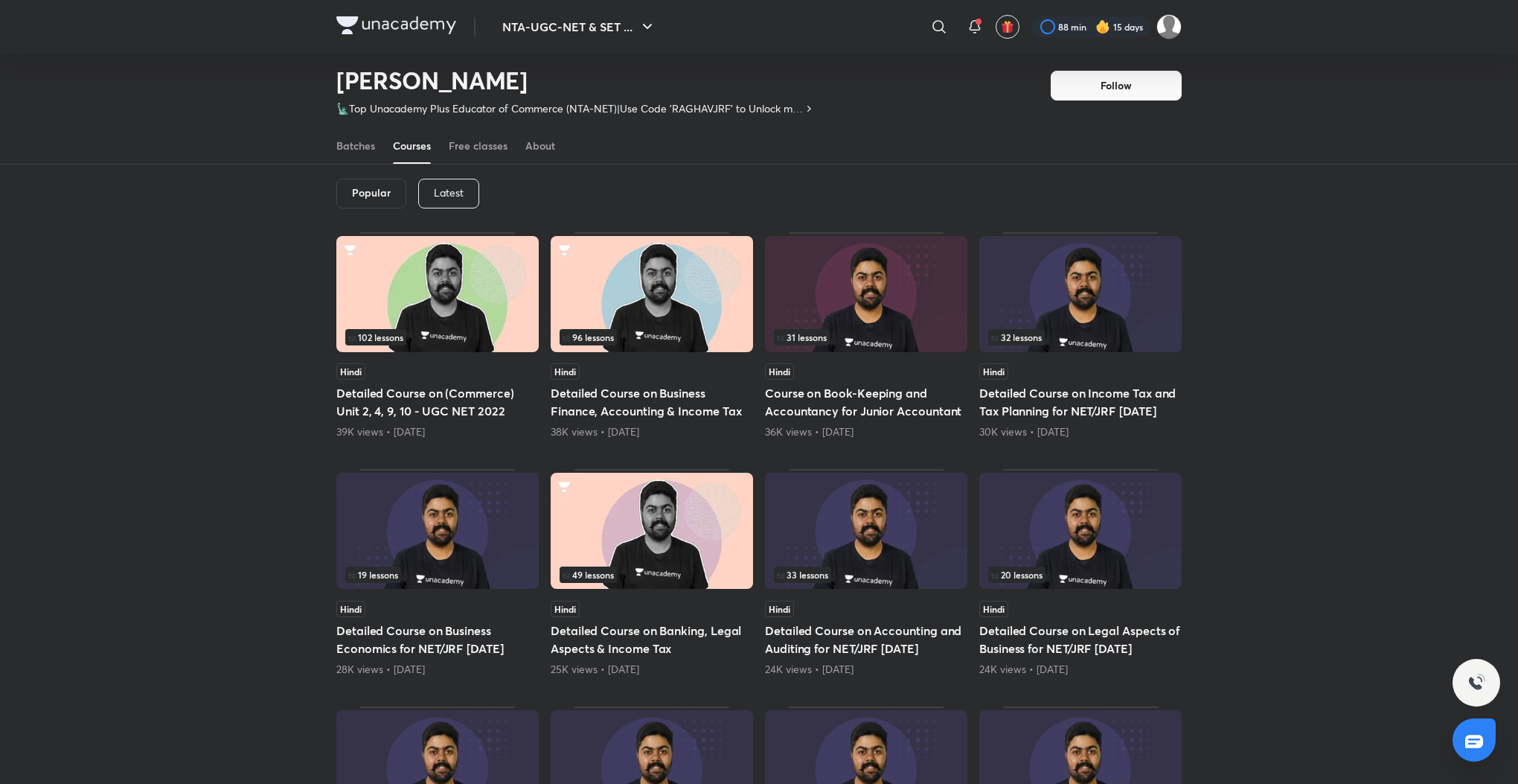
click at [445, 190] on p "Latest" at bounding box center [448, 193] width 29 height 12
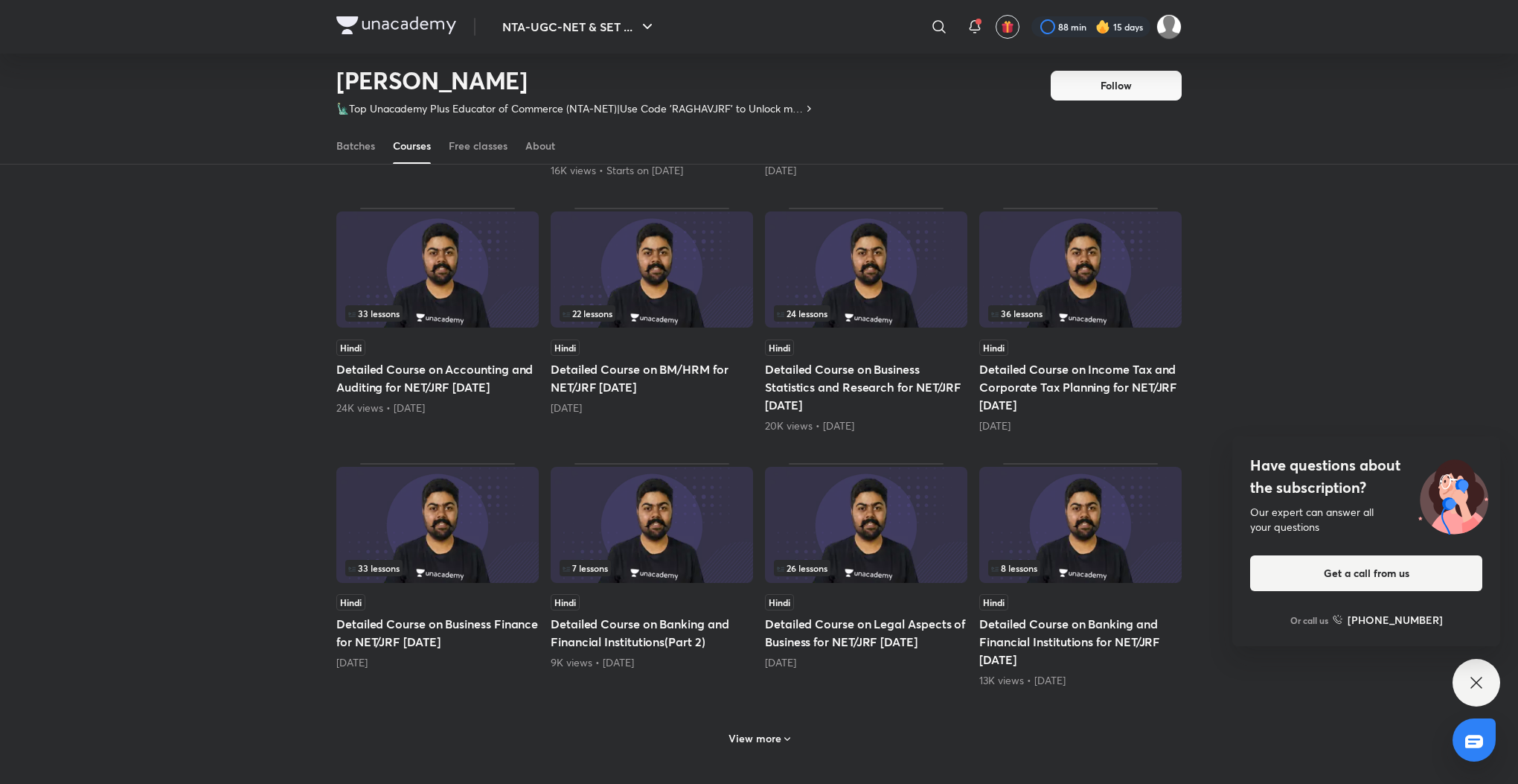
scroll to position [377, 0]
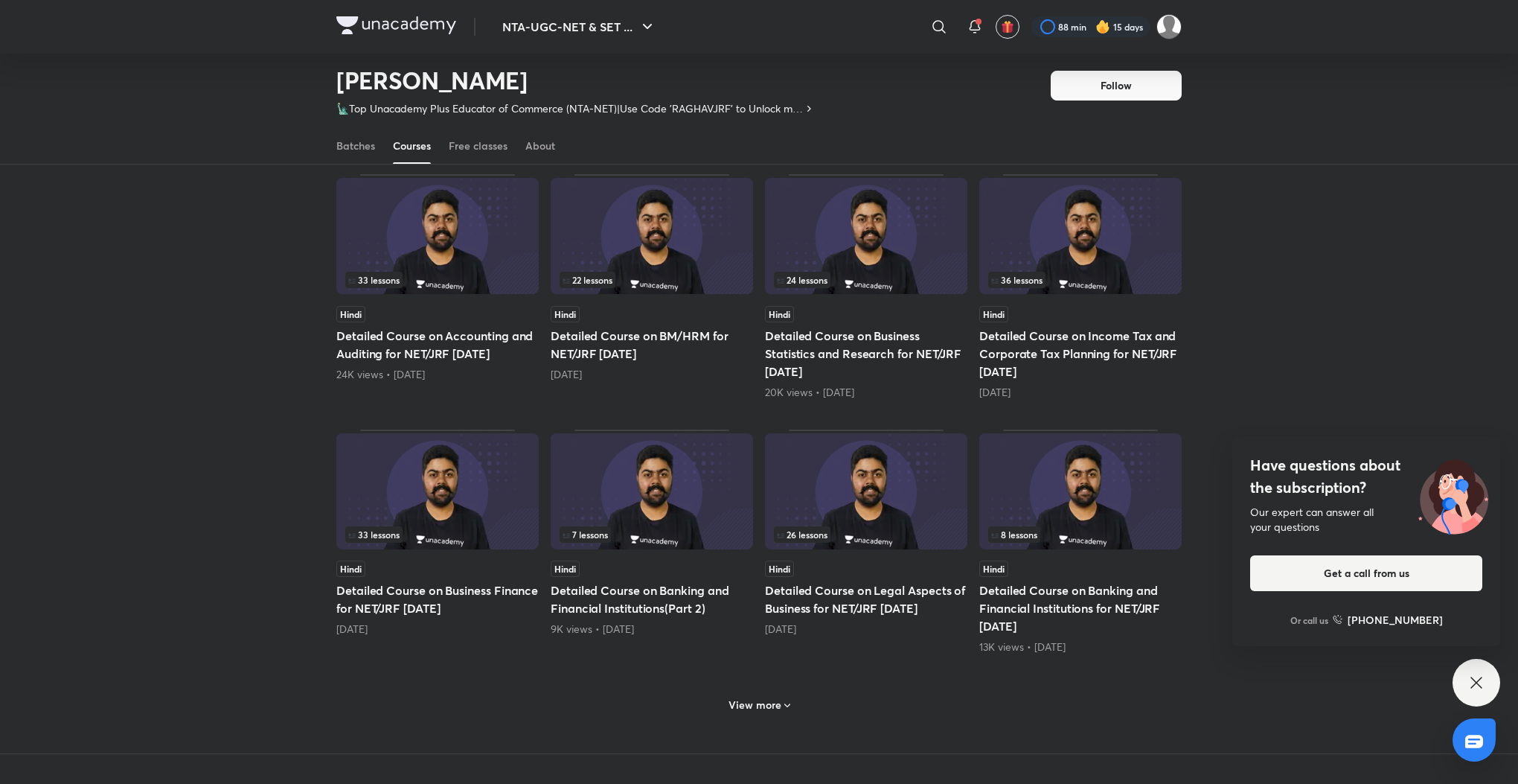
click at [804, 706] on div "View more" at bounding box center [759, 703] width 846 height 39
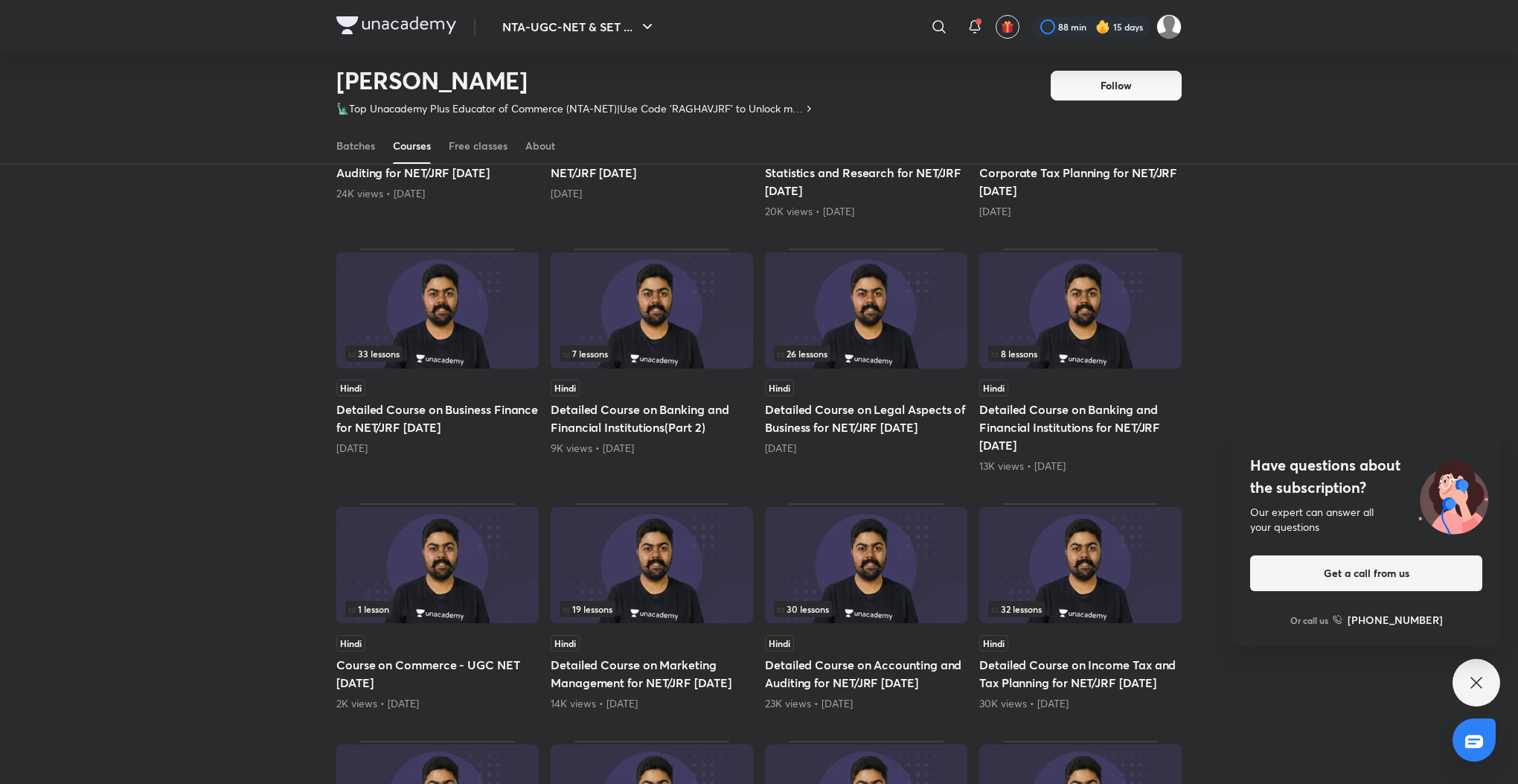
scroll to position [556, 0]
click at [805, 428] on h5 "Detailed Course on Legal Aspects of Business for NET/JRF June 2025" at bounding box center [866, 421] width 202 height 36
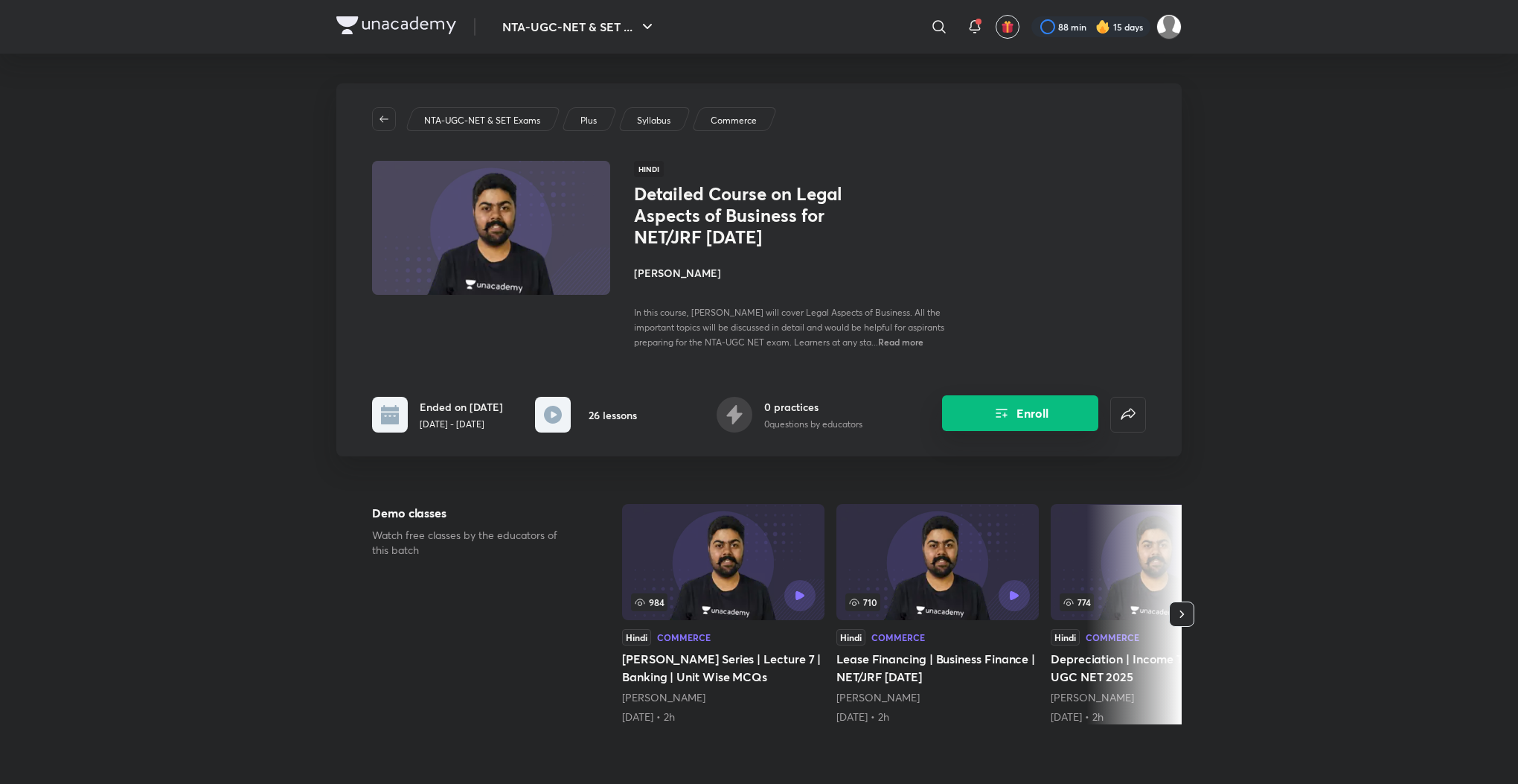
click at [1050, 418] on button "Enroll" at bounding box center [1020, 413] width 156 height 36
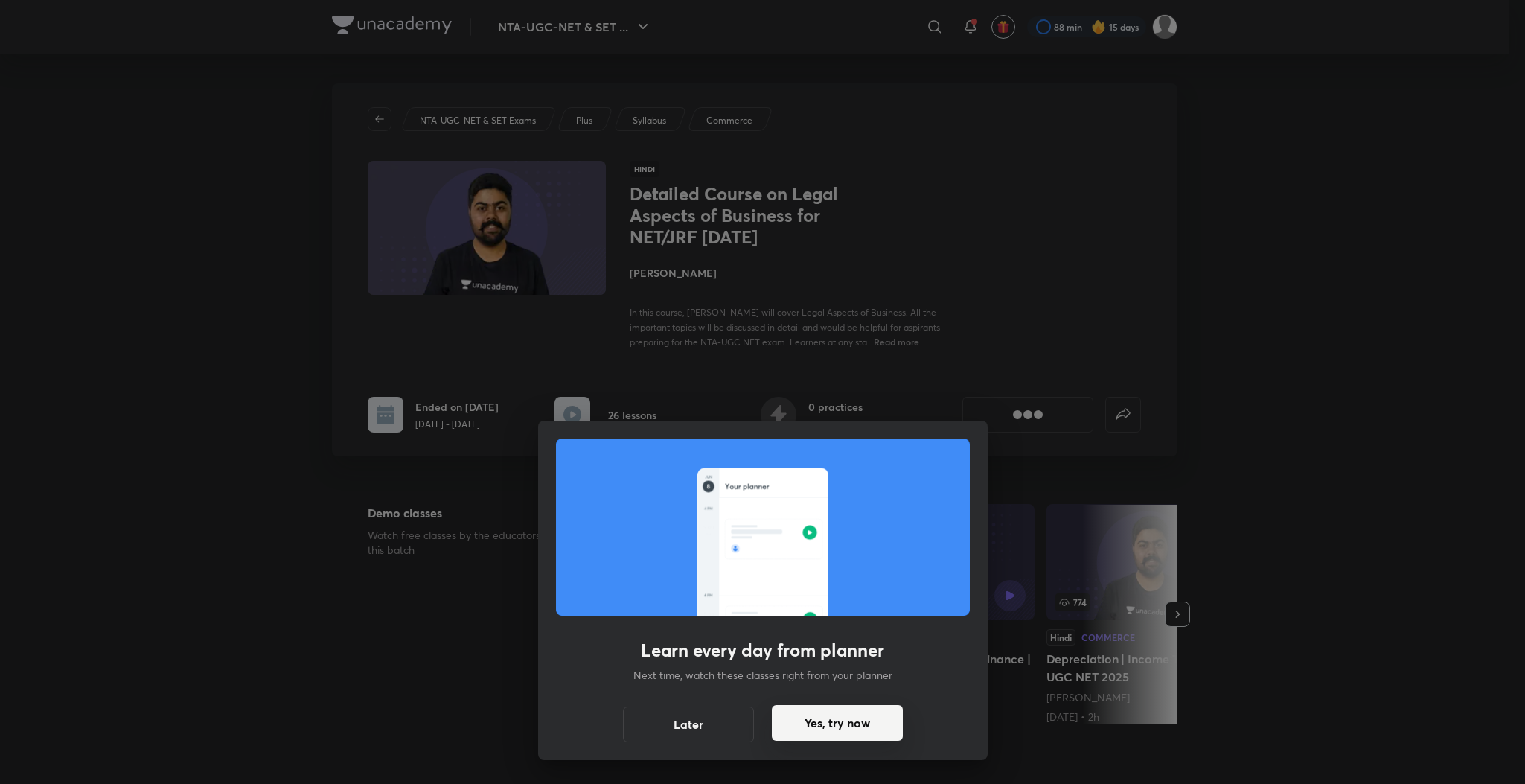
click at [815, 719] on button "Yes, try now" at bounding box center [837, 723] width 131 height 36
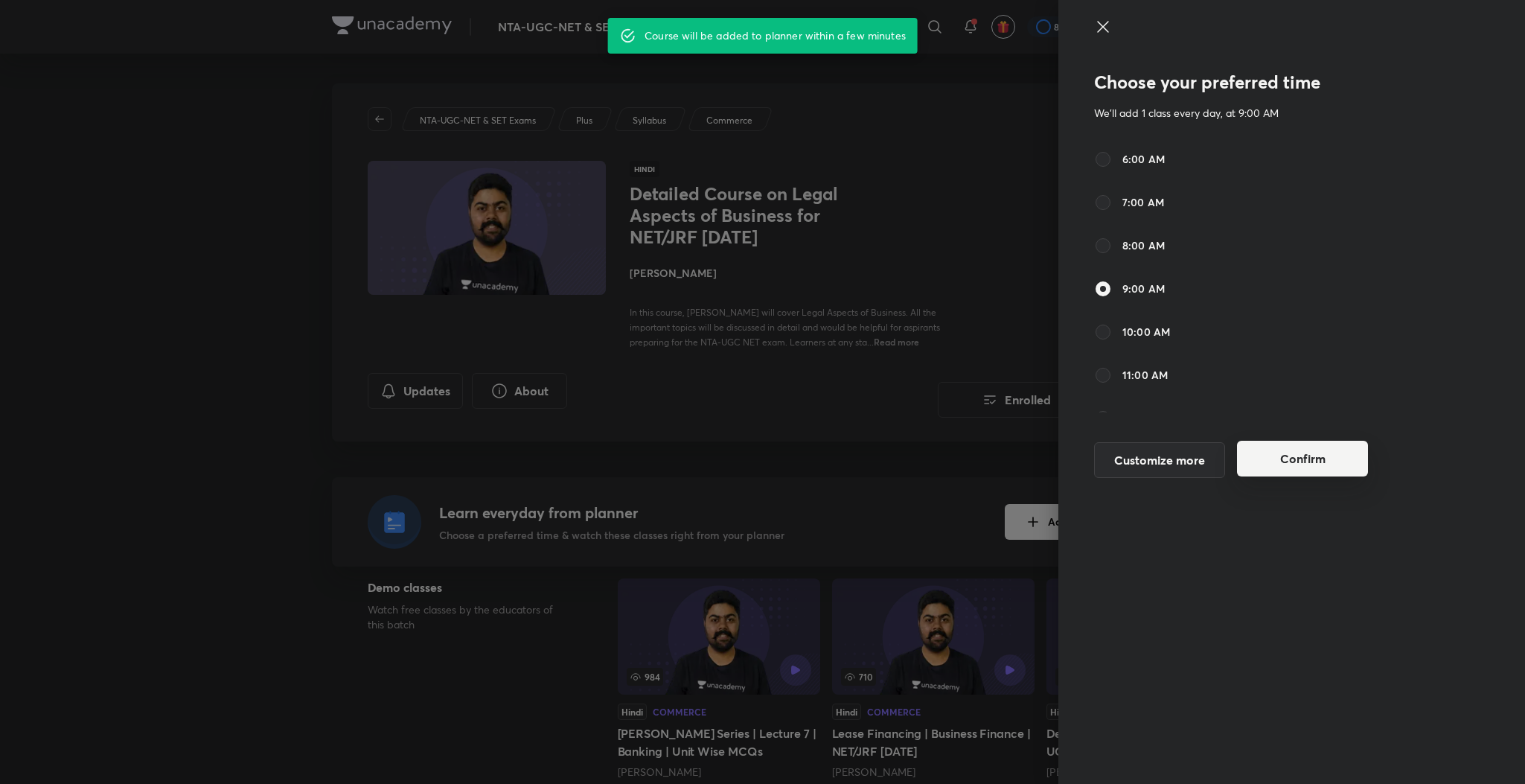
click at [1323, 462] on button "Confirm" at bounding box center [1303, 459] width 131 height 36
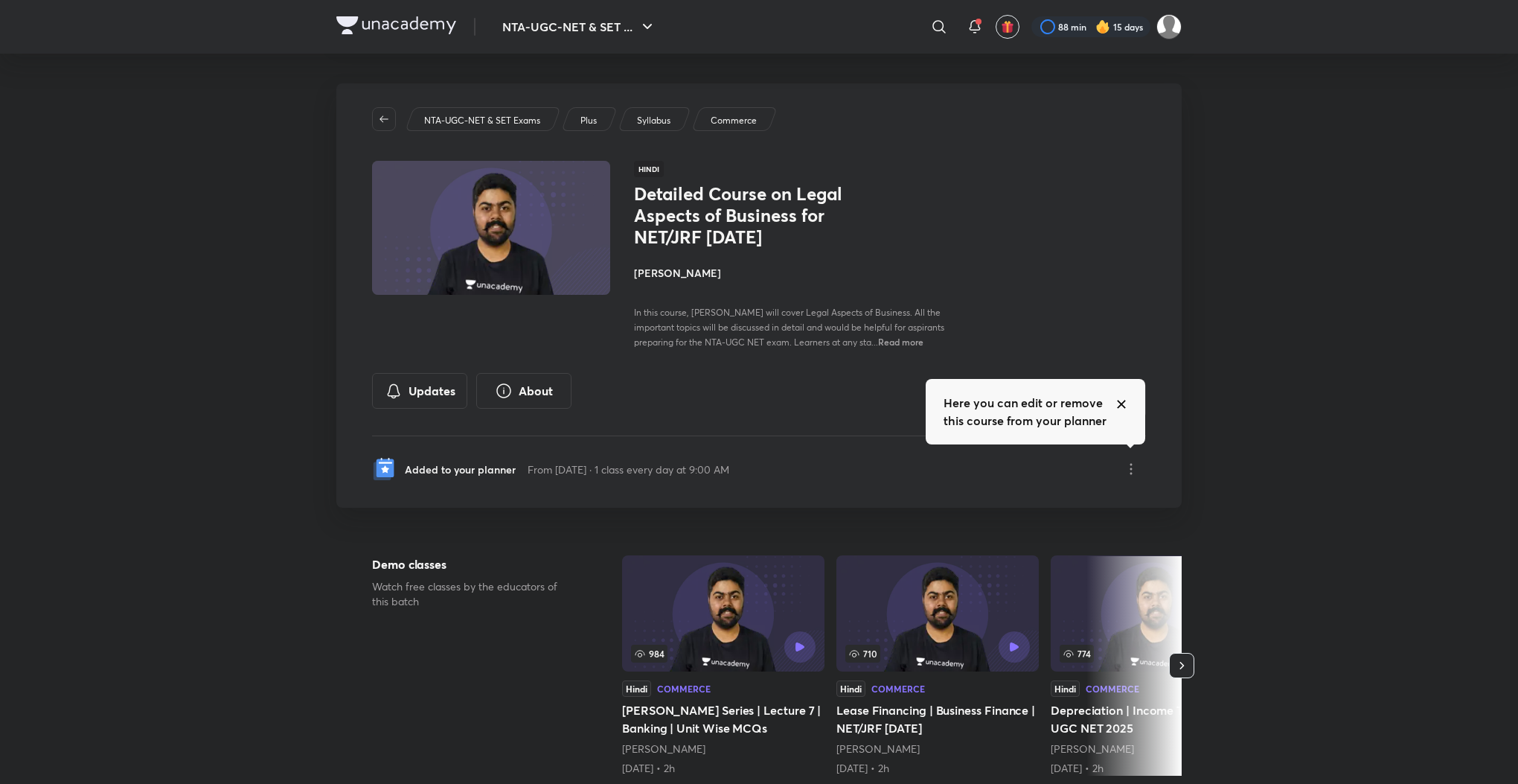
click at [1121, 407] on icon at bounding box center [1122, 404] width 12 height 12
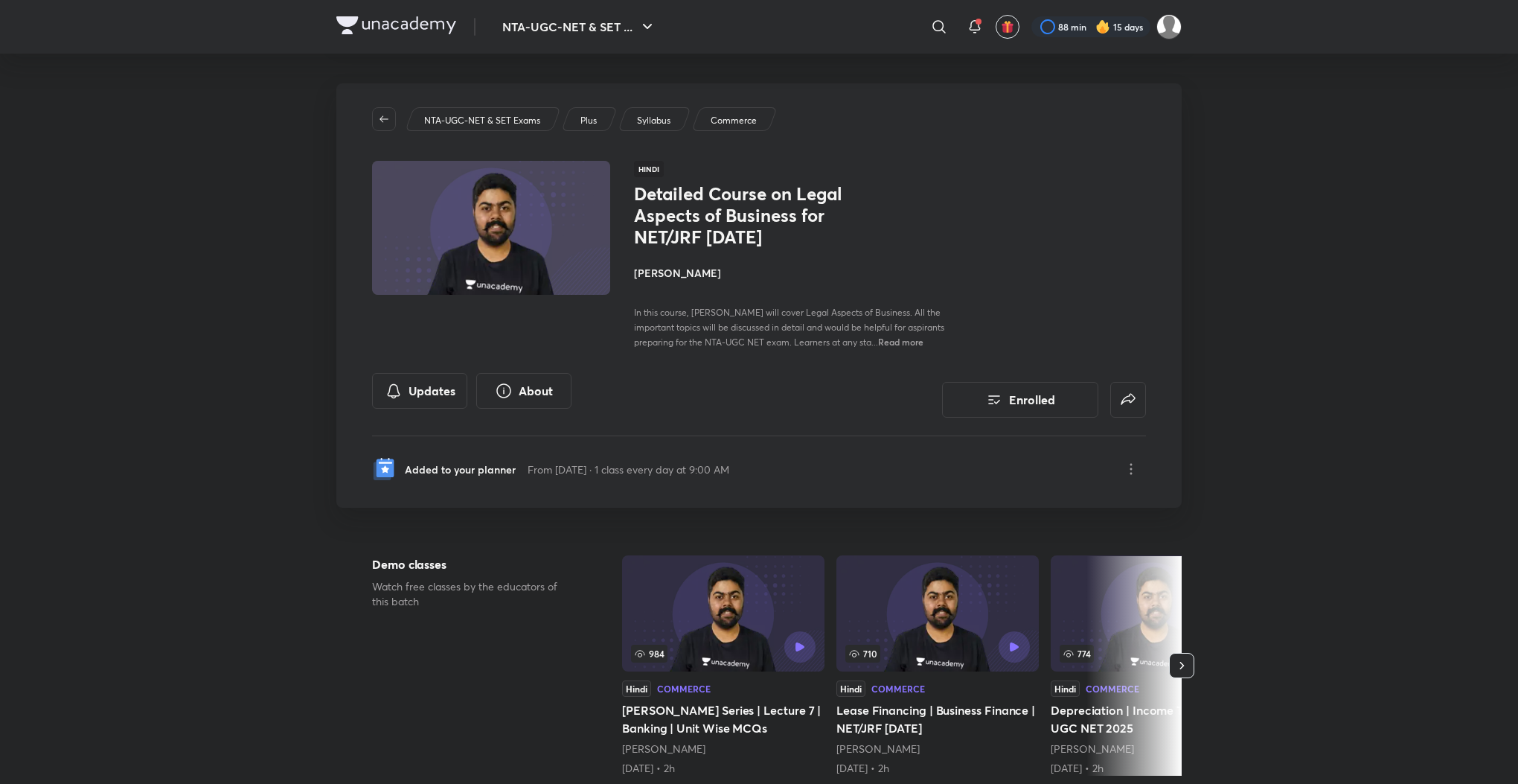
click at [654, 123] on p "Syllabus" at bounding box center [654, 120] width 33 height 13
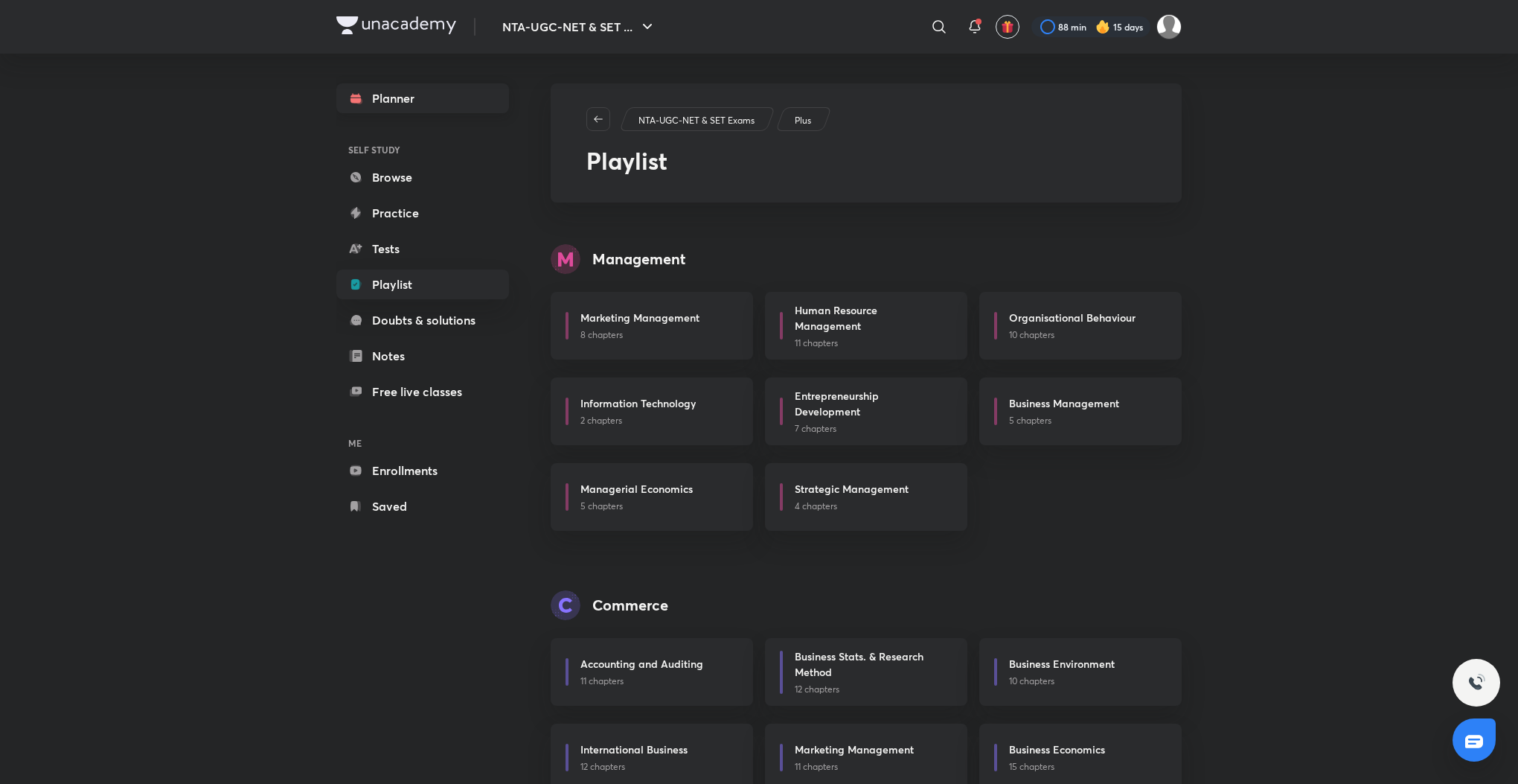
click at [378, 108] on link "Planner" at bounding box center [423, 97] width 173 height 29
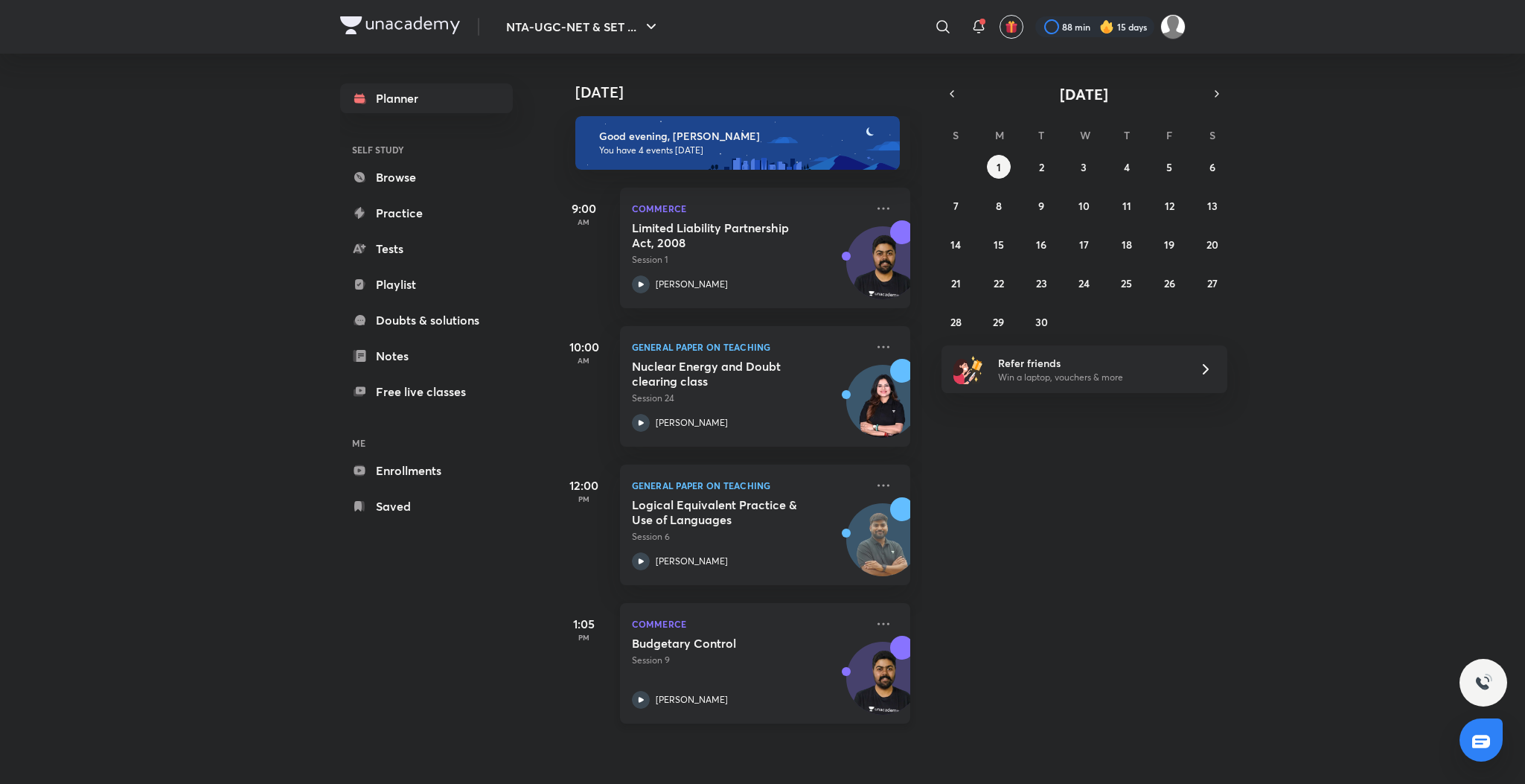
click at [635, 687] on div "Budgetary Control Session 9 Raghav Wadhwa" at bounding box center [748, 671] width 234 height 73
